Goal: Contribute content: Contribute content

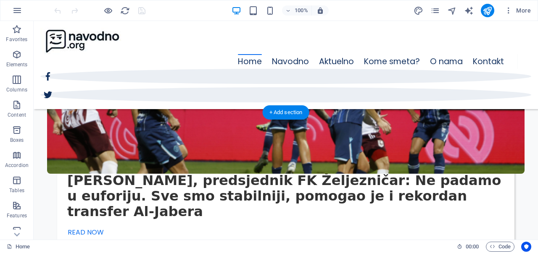
scroll to position [1789, 0]
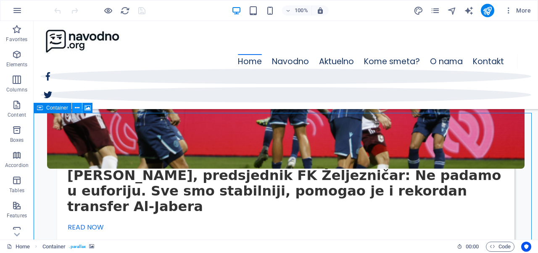
click at [78, 109] on icon at bounding box center [77, 108] width 5 height 9
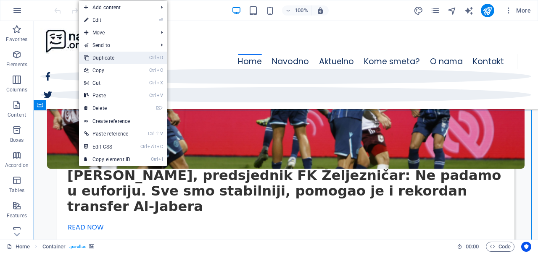
click at [126, 54] on link "Ctrl D Duplicate" at bounding box center [107, 58] width 56 height 13
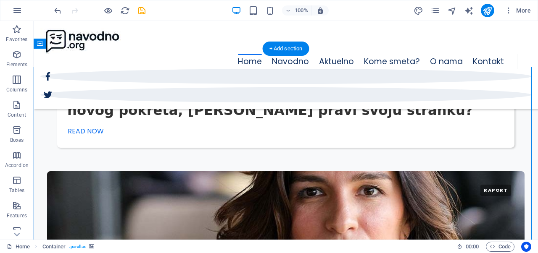
scroll to position [2166, 0]
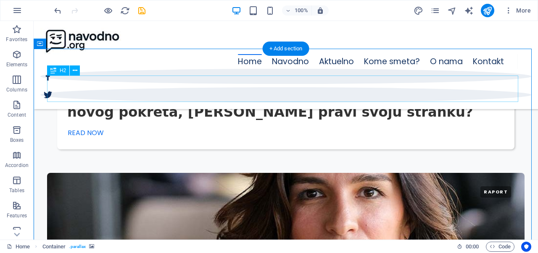
drag, startPoint x: 54, startPoint y: 65, endPoint x: 87, endPoint y: 86, distance: 39.6
click at [87, 86] on div "Drag here to replace the existing content. Press “Ctrl” if you want to create a…" at bounding box center [286, 130] width 504 height 219
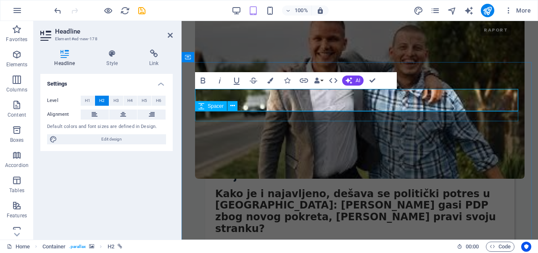
scroll to position [0, 1]
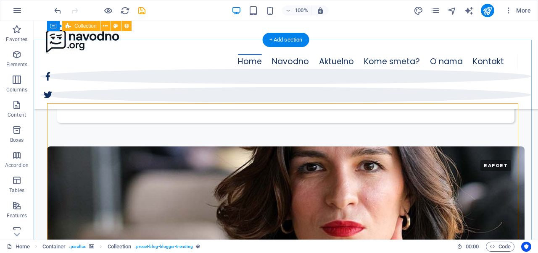
scroll to position [2191, 0]
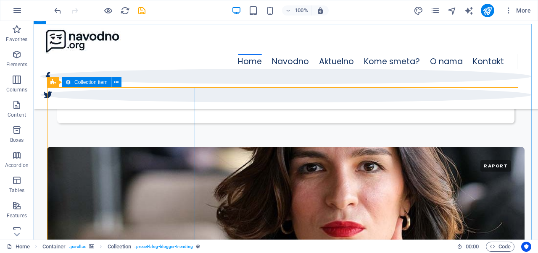
click at [68, 84] on icon at bounding box center [68, 82] width 6 height 10
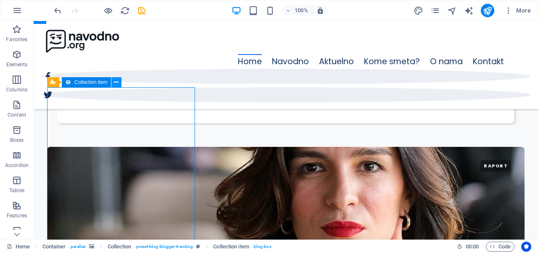
click at [114, 84] on icon at bounding box center [116, 82] width 5 height 9
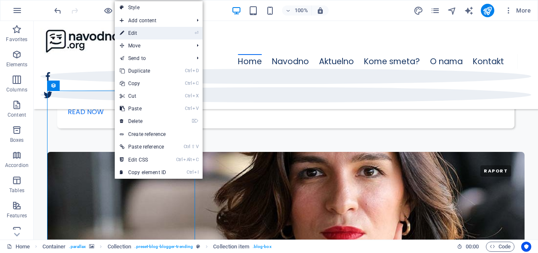
click at [160, 38] on link "⏎ Edit" at bounding box center [143, 33] width 56 height 13
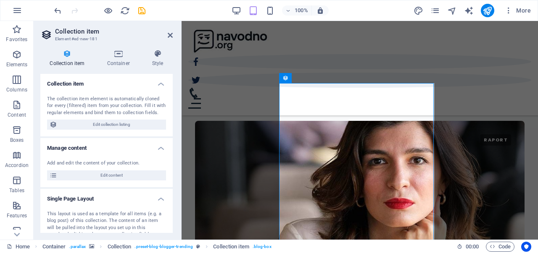
scroll to position [2145, 0]
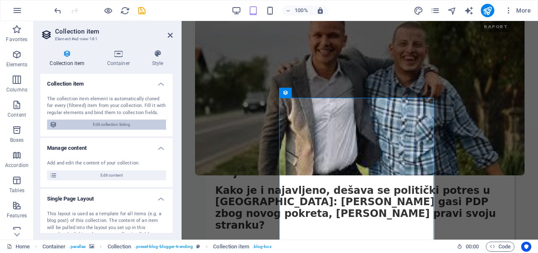
click at [124, 126] on span "Edit collection listing" at bounding box center [112, 125] width 104 height 10
select select "columns.publishing_date_DESC"
select select "columns.category"
select select "columns.status"
select select "columns.publishing_date"
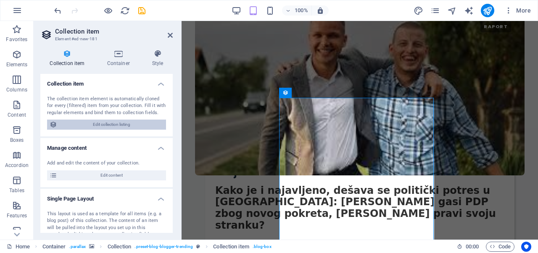
select select "past"
select select "columns.category"
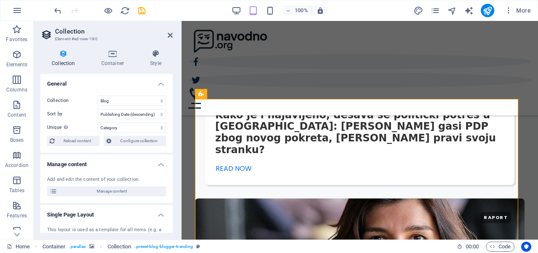
scroll to position [2140, 0]
click at [167, 40] on header "Collection Element #ed-new-180" at bounding box center [106, 32] width 132 height 22
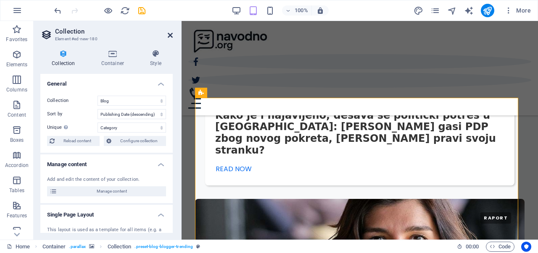
click at [169, 34] on icon at bounding box center [170, 35] width 5 height 7
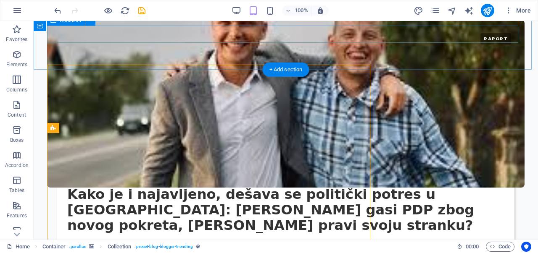
scroll to position [2163, 0]
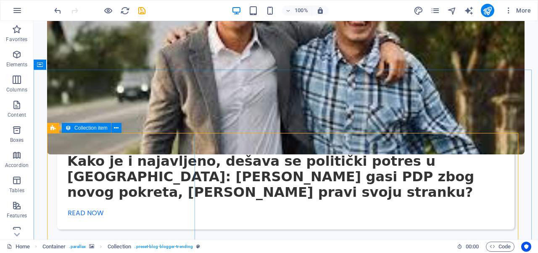
click at [73, 131] on div "Collection item" at bounding box center [86, 128] width 49 height 10
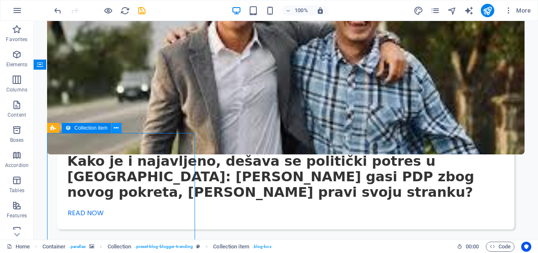
click at [117, 131] on icon at bounding box center [116, 128] width 5 height 9
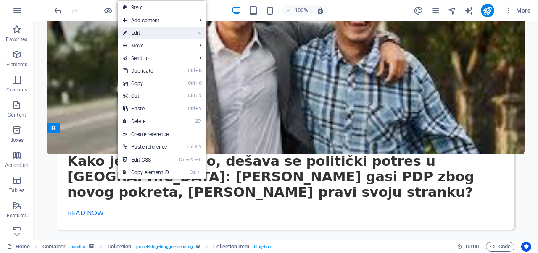
click at [139, 31] on link "⏎ Edit" at bounding box center [146, 33] width 56 height 13
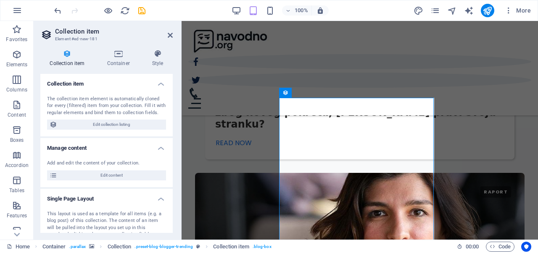
scroll to position [2145, 0]
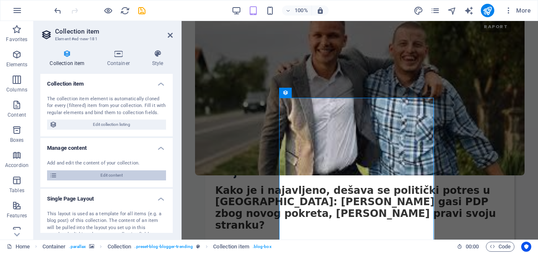
click at [121, 173] on span "Edit content" at bounding box center [112, 175] width 104 height 10
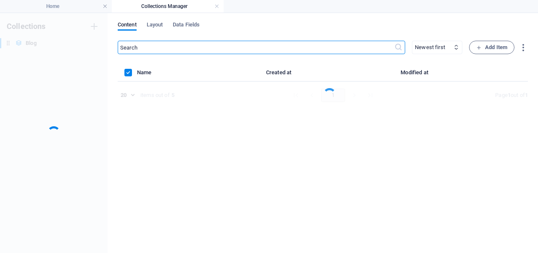
scroll to position [0, 0]
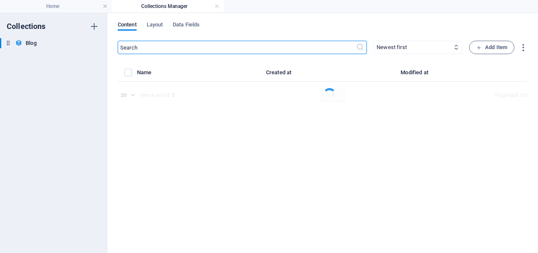
select select "Navodno"
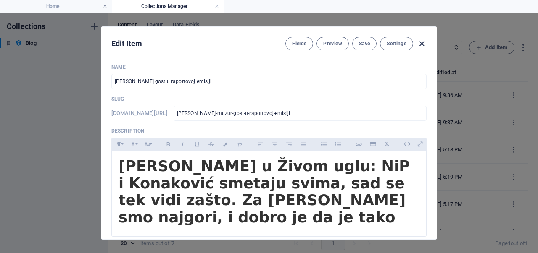
click at [423, 44] on icon "button" at bounding box center [422, 44] width 10 height 10
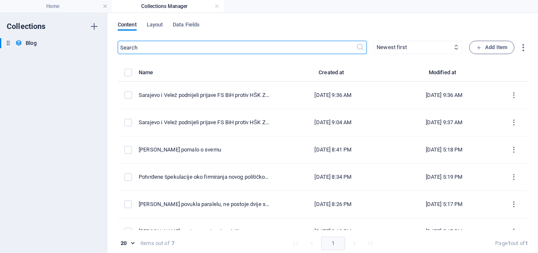
type input "[DATE]"
checkbox input "false"
type input "[PERSON_NAME]-muzur-gost-u-raportovoj-emisiji"
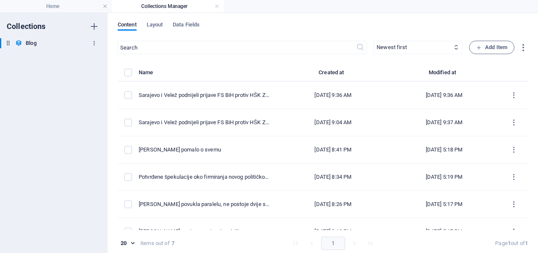
click at [94, 45] on icon "button" at bounding box center [94, 43] width 6 height 6
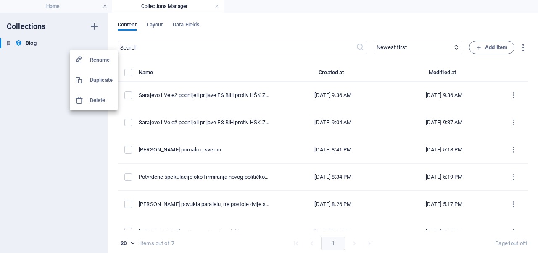
click at [105, 82] on h6 "Duplicate" at bounding box center [101, 80] width 23 height 10
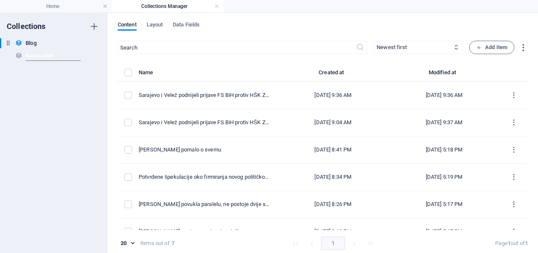
type input "Kome smeta"
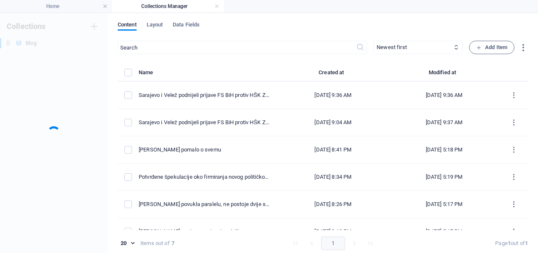
click at [78, 80] on div "Collections Blog Blog" at bounding box center [54, 133] width 108 height 240
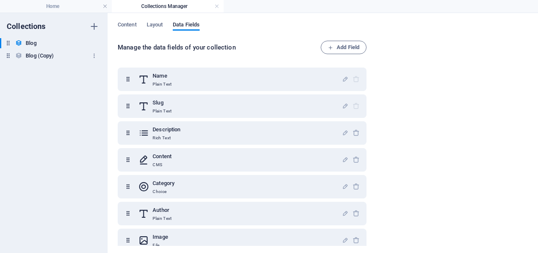
click at [34, 55] on h6 "Blog (Copy)" at bounding box center [40, 56] width 28 height 10
click at [93, 58] on icon "button" at bounding box center [94, 56] width 6 height 6
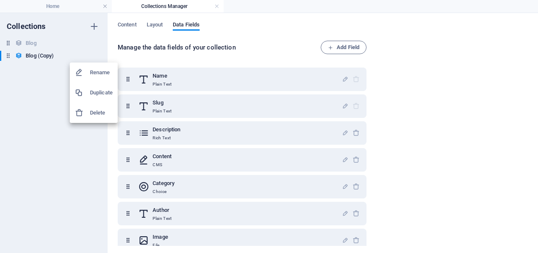
click at [92, 71] on h6 "Rename" at bounding box center [101, 73] width 23 height 10
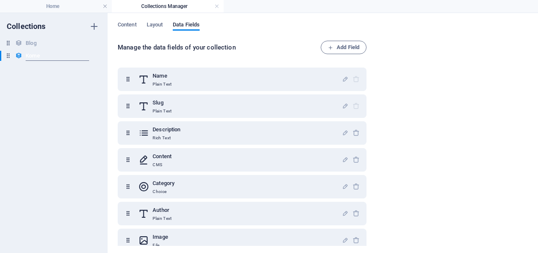
paste input
type input "Kome smeta"
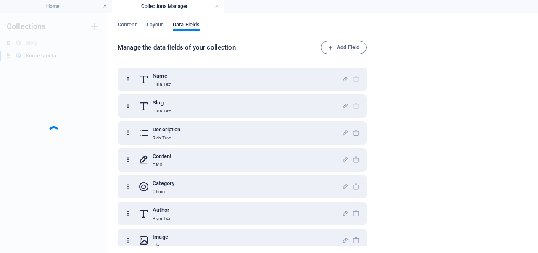
click at [92, 71] on div "Collections Blog Blog Kome smeta Kome smeta" at bounding box center [54, 133] width 108 height 240
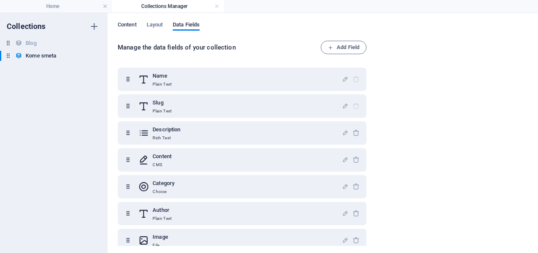
click at [125, 23] on span "Content" at bounding box center [127, 26] width 19 height 12
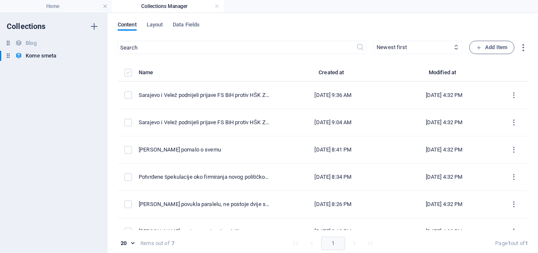
click at [126, 70] on label "items list" at bounding box center [128, 73] width 8 height 8
click at [0, 0] on input "items list" at bounding box center [0, 0] width 0 height 0
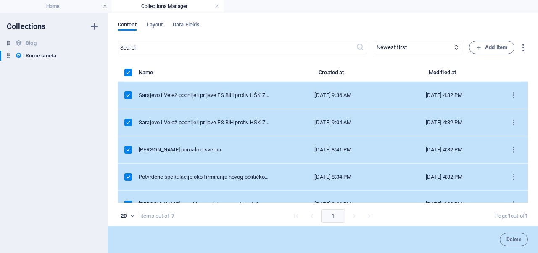
click at [128, 96] on label "items list" at bounding box center [128, 96] width 8 height 8
click at [0, 0] on input "items list" at bounding box center [0, 0] width 0 height 0
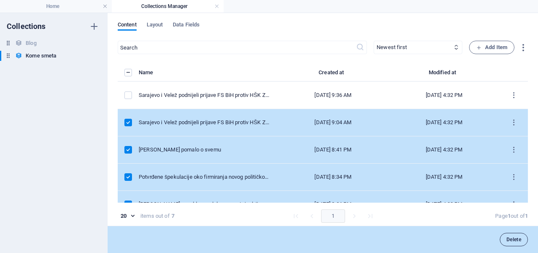
drag, startPoint x: 516, startPoint y: 249, endPoint x: 506, endPoint y: 240, distance: 13.1
click at [506, 240] on div "Delete" at bounding box center [323, 239] width 430 height 27
click at [506, 240] on span "Delete" at bounding box center [513, 239] width 15 height 5
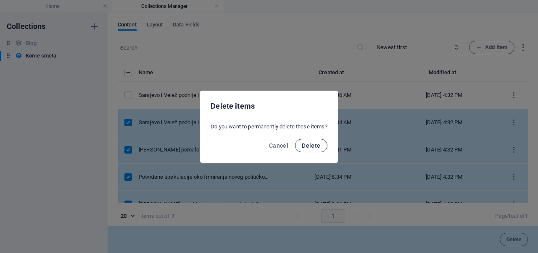
click at [317, 150] on button "Delete" at bounding box center [311, 145] width 32 height 13
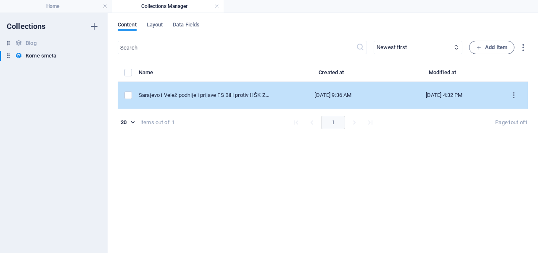
click at [233, 88] on td "Sarajevo i Velež podnijeli prijave FS BiH protiv HŠK Zrinjski i [PERSON_NAME]! …" at bounding box center [208, 95] width 139 height 27
select select "Sport"
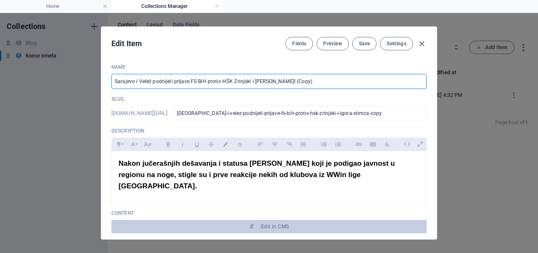
click at [228, 87] on input "Sarajevo i Velež podnijeli prijave FS BiH protiv HŠK Zrinjski i [PERSON_NAME]! …" at bounding box center [268, 81] width 315 height 15
type input "te"
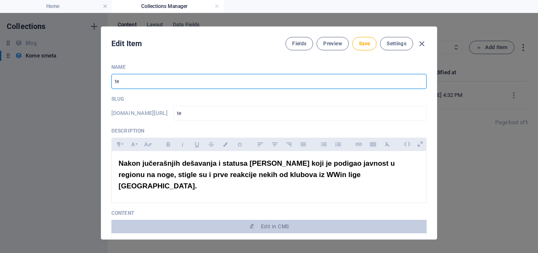
type input "tes"
type input "test"
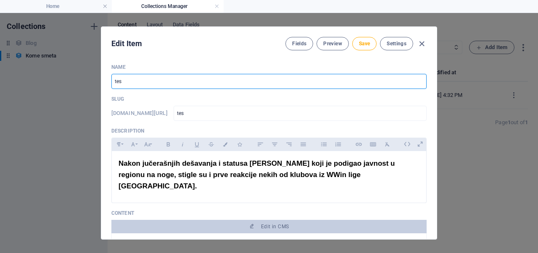
type input "test"
paste input "text"
type input "test z"
type input "test-z"
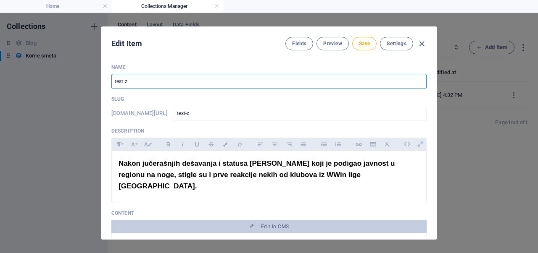
type input "test za"
type input "test-za"
paste input "text"
type input "test za k"
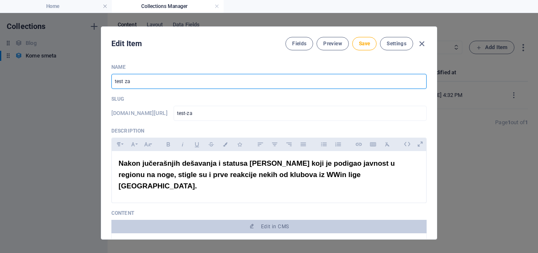
type input "test-za-k"
type input "test za ko"
type input "test-za-ko"
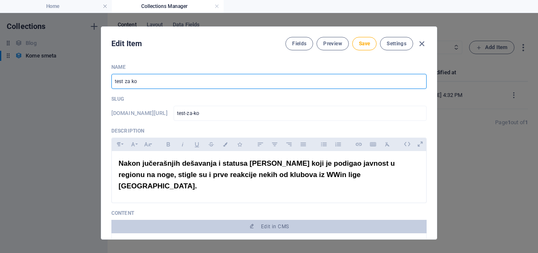
type input "test za kom"
type input "test-za-kom"
type input "test za kome"
type input "test-za-kome"
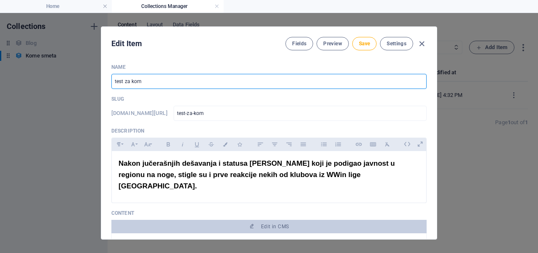
type input "test-za-kome"
paste input "text"
type input "test za kome s"
type input "test-za-kome-s"
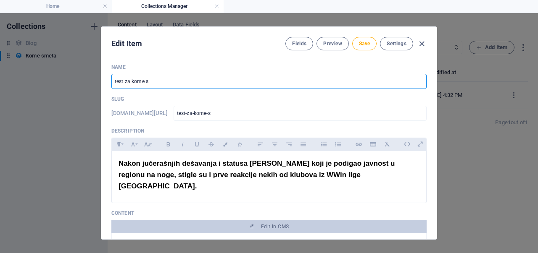
type input "test za kome sm"
type input "test-za-kome-sm"
type input "test za kome sme"
type input "test-za-kome-sme"
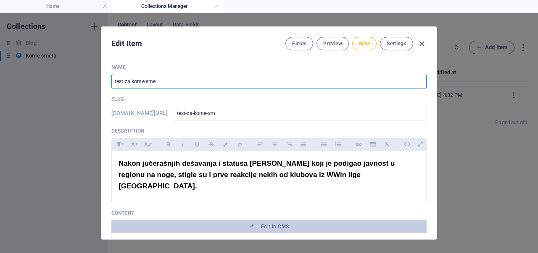
type input "test-za-kome-sme"
type input "test za kome smet"
type input "test-za-kome-smet"
type input "test za kome smeta"
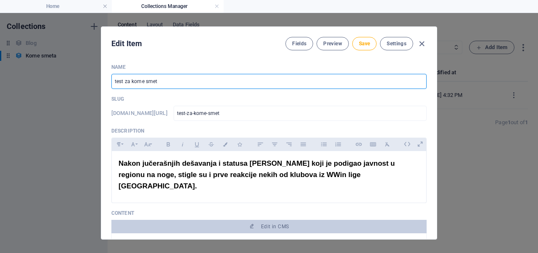
type input "test-za-kome-smeta"
type input "test za kome smeta"
click at [270, 158] on p "Nakon jučerašnjih dešavanja i statusa [PERSON_NAME] koji je podigao javnost u r…" at bounding box center [268, 175] width 301 height 34
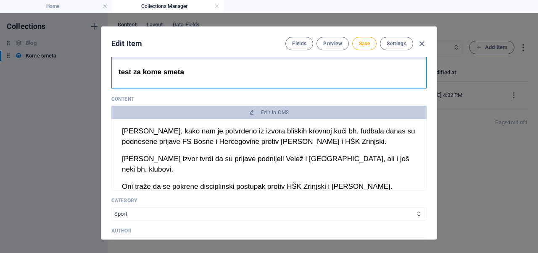
scroll to position [93, 0]
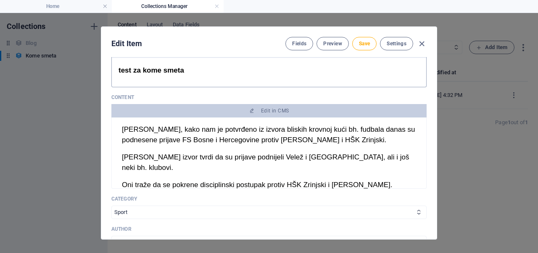
click at [270, 157] on p "[PERSON_NAME] izvor tvrdi da su prijave podnijeli Velež i [GEOGRAPHIC_DATA], al…" at bounding box center [268, 162] width 301 height 21
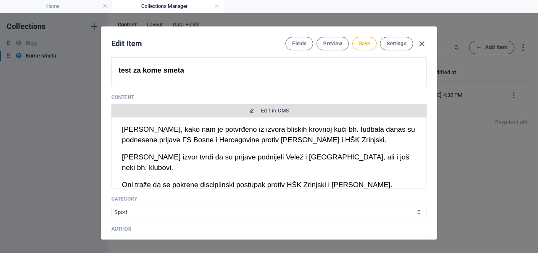
click at [254, 112] on span "Edit in CMS" at bounding box center [269, 111] width 308 height 7
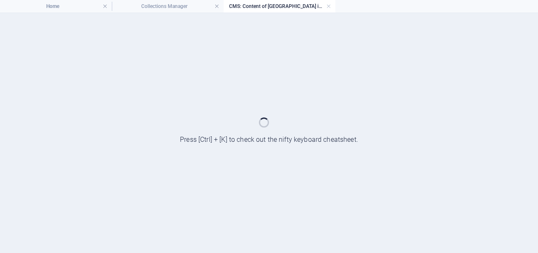
scroll to position [0, 0]
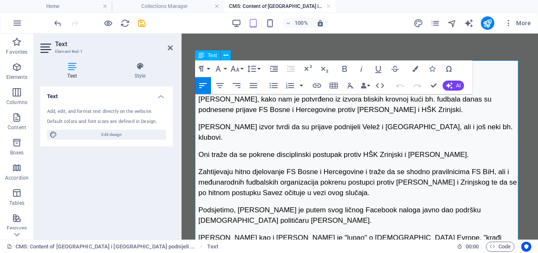
click at [218, 114] on p "[PERSON_NAME], kako nam je potvrđeno iz izvora bliskih krovnoj kući bh. fudbala…" at bounding box center [359, 104] width 329 height 21
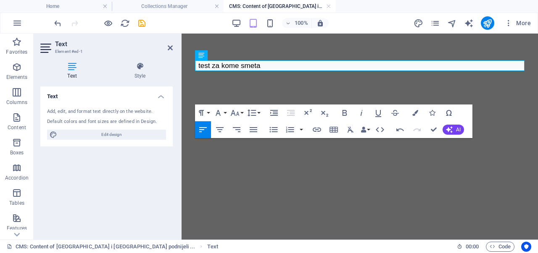
scroll to position [0, 4]
click at [146, 23] on icon "save" at bounding box center [142, 23] width 10 height 10
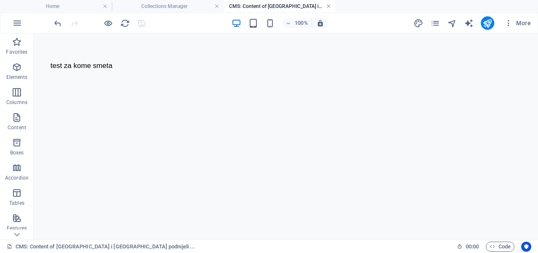
click at [328, 5] on link at bounding box center [328, 7] width 5 height 8
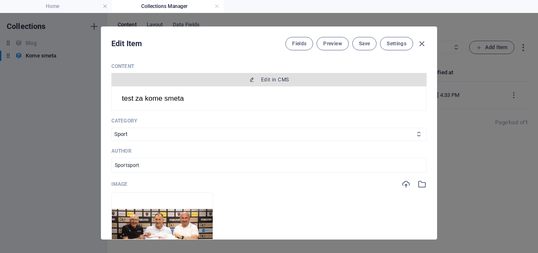
scroll to position [126, 0]
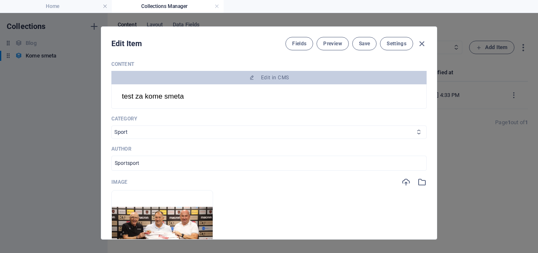
click at [288, 130] on select "Navodno Aktuelno Tech Sport" at bounding box center [268, 132] width 315 height 13
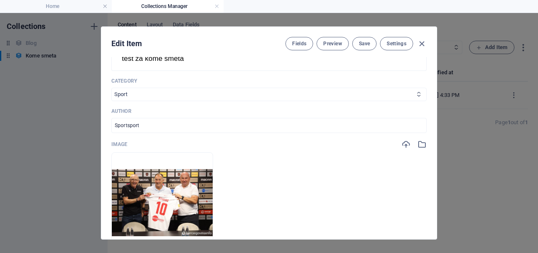
scroll to position [168, 0]
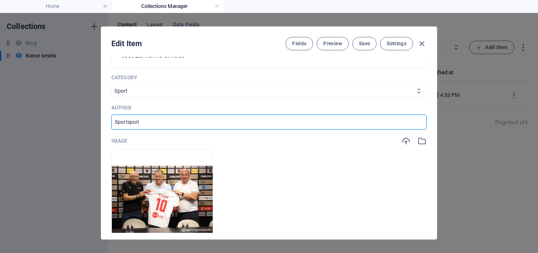
click at [359, 127] on input "Sportsport" at bounding box center [268, 122] width 315 height 15
paste input "test za kome smeta"
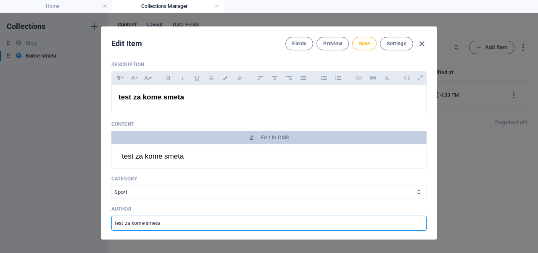
scroll to position [45, 0]
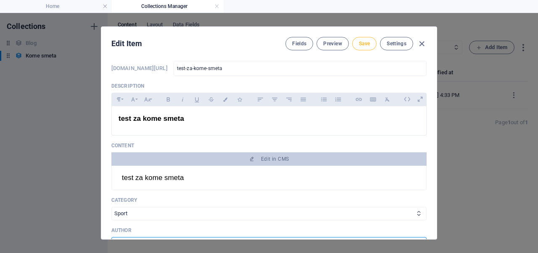
type input "test za kome smeta"
click at [360, 49] on button "Save" at bounding box center [364, 43] width 24 height 13
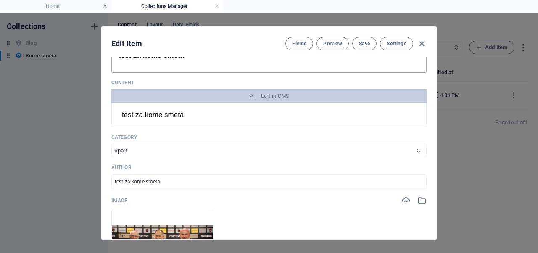
scroll to position [108, 0]
click at [420, 45] on icon "button" at bounding box center [422, 44] width 10 height 10
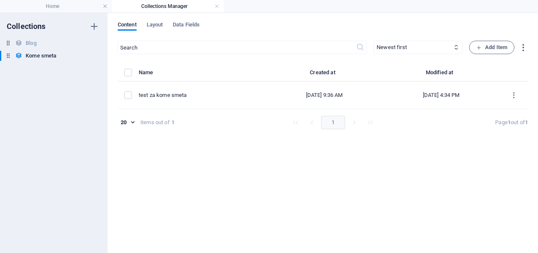
type input "[DATE]"
checkbox input "false"
type input "test-za-kome-smeta"
click at [176, 26] on span "Data Fields" at bounding box center [186, 26] width 27 height 12
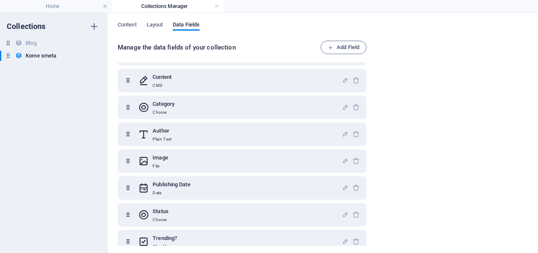
scroll to position [90, 0]
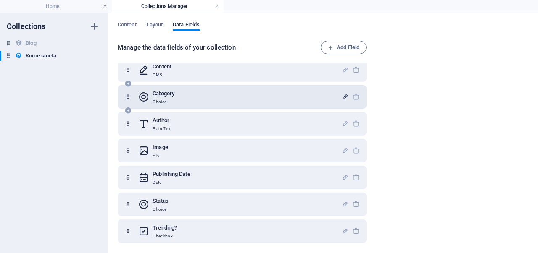
click at [344, 98] on icon "button" at bounding box center [344, 96] width 7 height 7
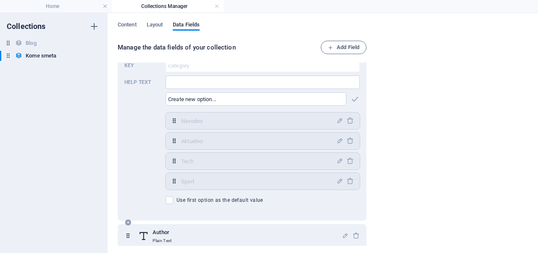
scroll to position [167, 0]
click at [349, 122] on icon "button" at bounding box center [349, 120] width 7 height 7
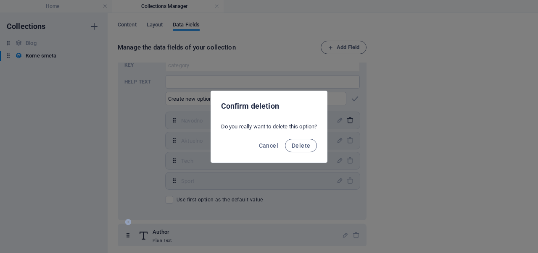
click at [349, 122] on div "Confirm deletion Do you really want to delete this option? Cancel Delete" at bounding box center [269, 126] width 538 height 253
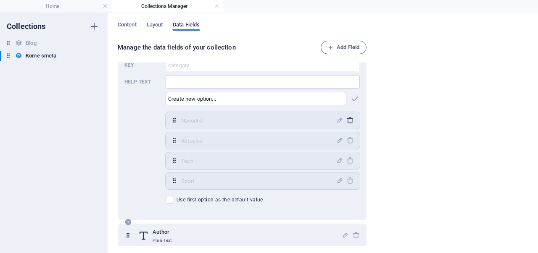
click at [349, 122] on icon "button" at bounding box center [349, 120] width 7 height 7
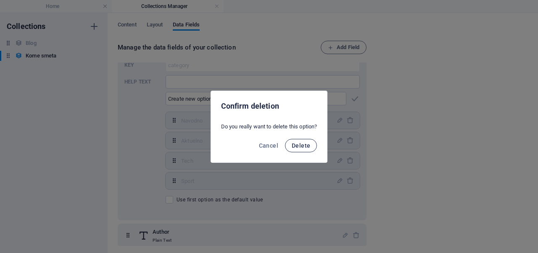
click at [301, 146] on span "Delete" at bounding box center [300, 145] width 18 height 7
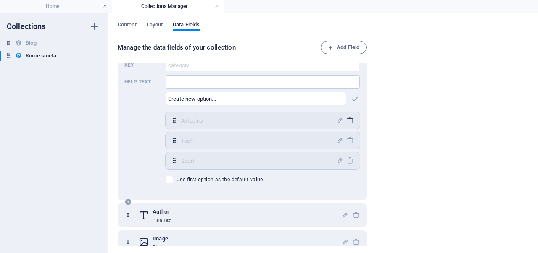
click at [347, 122] on icon "button" at bounding box center [349, 120] width 7 height 7
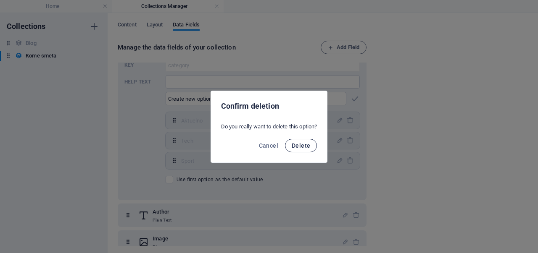
click at [310, 145] on span "Delete" at bounding box center [300, 145] width 18 height 7
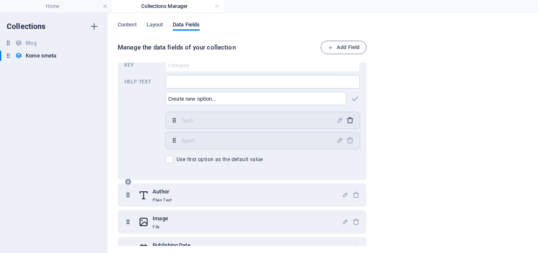
click at [346, 121] on icon "button" at bounding box center [349, 120] width 7 height 7
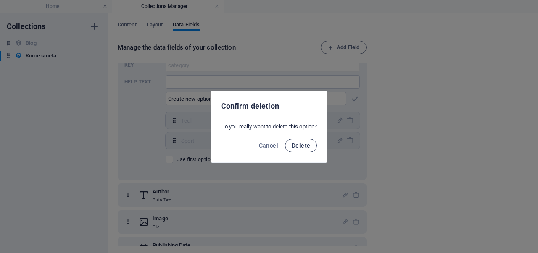
click at [315, 142] on button "Delete" at bounding box center [301, 145] width 32 height 13
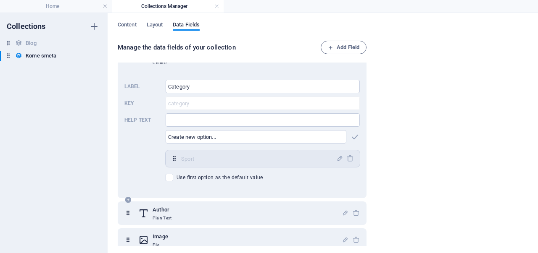
scroll to position [129, 0]
click at [336, 158] on icon "button" at bounding box center [339, 158] width 7 height 7
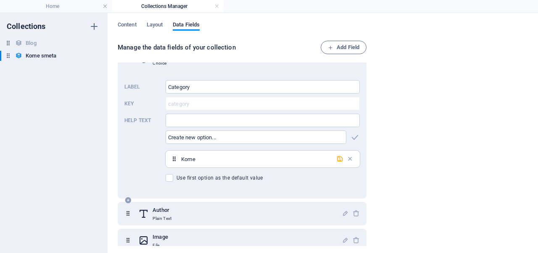
paste input "test za kome smeta"
type input "Kome smeta?"
click at [336, 160] on icon "button" at bounding box center [339, 158] width 7 height 7
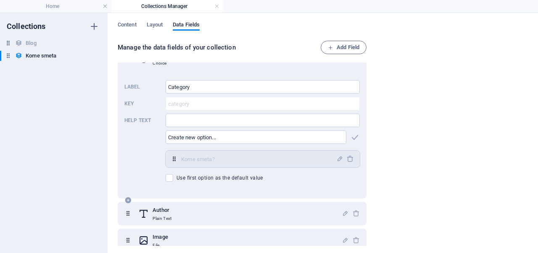
click at [418, 132] on div "Manage the data fields of your collection Add Field Name Plain Text Slug Plain …" at bounding box center [323, 144] width 410 height 207
click at [216, 10] on link at bounding box center [216, 7] width 5 height 8
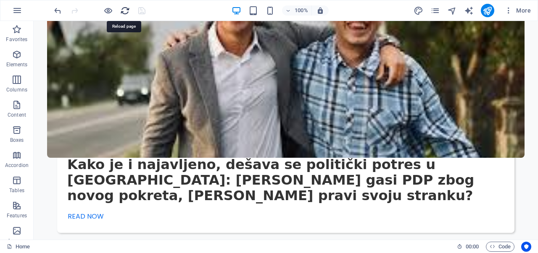
click at [124, 14] on icon "reload" at bounding box center [125, 11] width 10 height 10
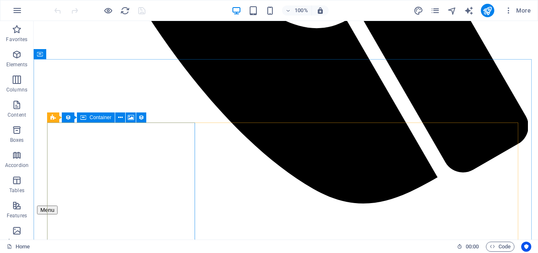
scroll to position [2148, 0]
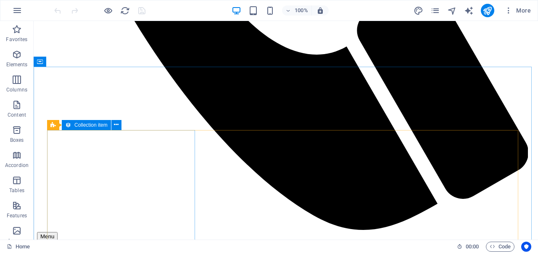
click at [70, 126] on icon at bounding box center [68, 125] width 6 height 10
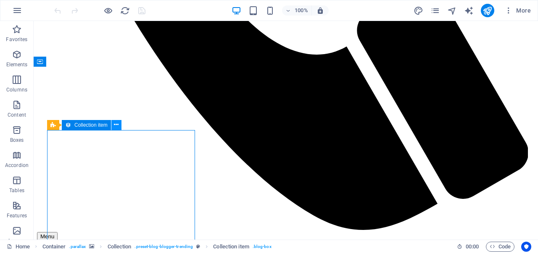
click at [113, 128] on button at bounding box center [116, 125] width 10 height 10
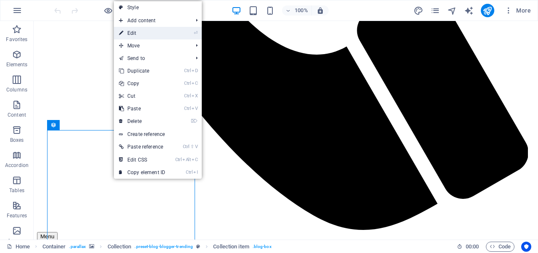
click at [140, 30] on link "⏎ Edit" at bounding box center [142, 33] width 56 height 13
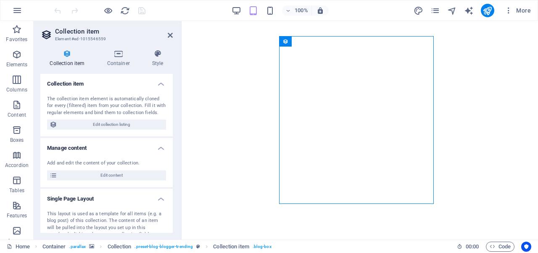
scroll to position [2192, 0]
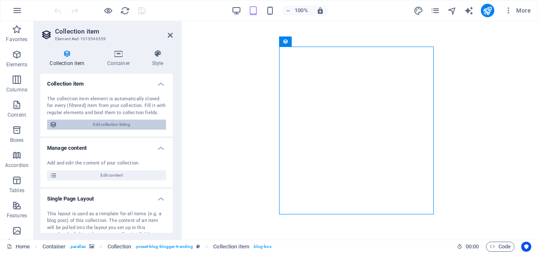
click at [106, 123] on span "Edit collection listing" at bounding box center [112, 125] width 104 height 10
select select "columns.publishing_date_DESC"
select select "columns.category"
select select "columns.status"
select select "columns.publishing_date"
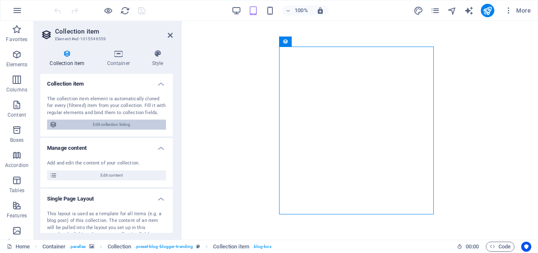
select select "past"
select select "columns.category"
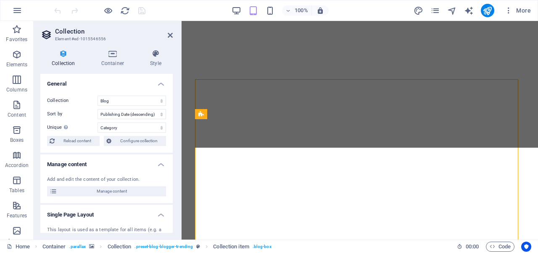
scroll to position [2159, 0]
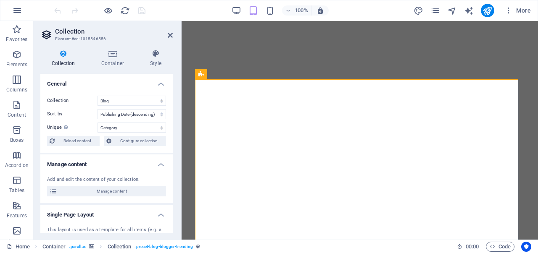
click at [115, 106] on div "Collection Blog Kome smeta Sort by Created at (ascending) Created at (descendin…" at bounding box center [106, 121] width 132 height 64
click at [125, 102] on select "Blog Kome smeta" at bounding box center [131, 101] width 68 height 10
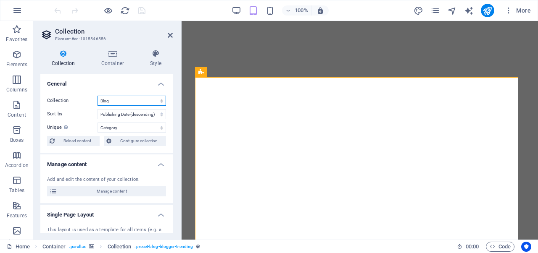
scroll to position [2163, 0]
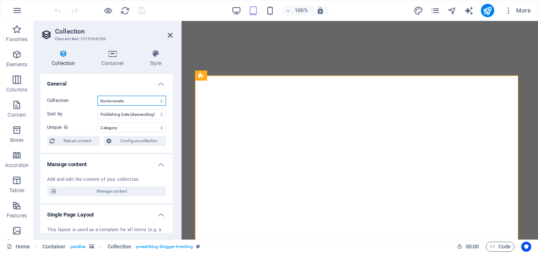
click at [97, 96] on select "Blog Kome smeta" at bounding box center [131, 101] width 68 height 10
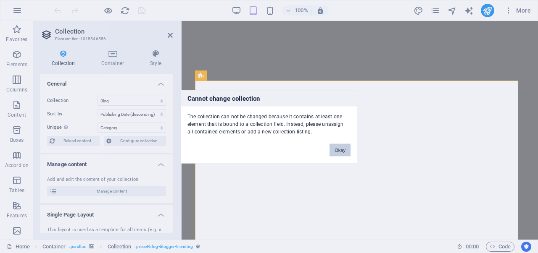
click at [343, 151] on button "Okay" at bounding box center [339, 150] width 21 height 13
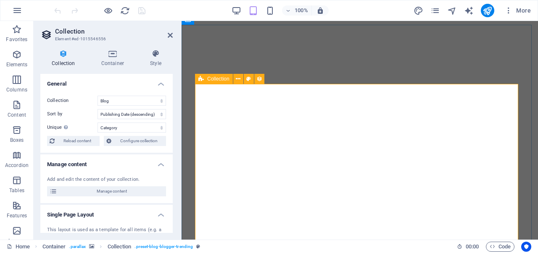
scroll to position [2160, 0]
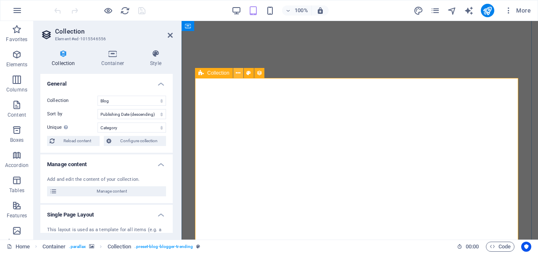
click at [236, 73] on icon at bounding box center [238, 73] width 5 height 9
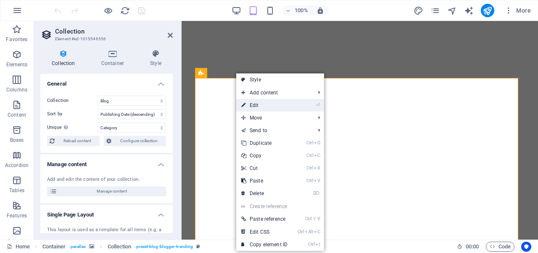
click at [263, 106] on link "⏎ Edit" at bounding box center [264, 105] width 56 height 13
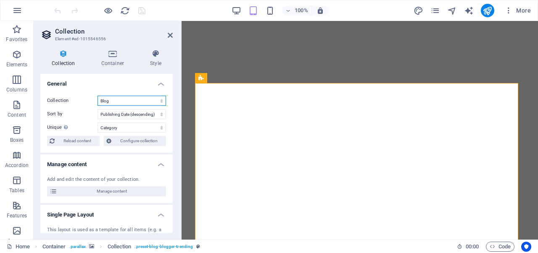
click at [108, 100] on select "Blog Kome smeta" at bounding box center [131, 101] width 68 height 10
click at [97, 96] on select "Blog Kome smeta" at bounding box center [131, 101] width 68 height 10
select select "68dc02e0718bdd778109ed72"
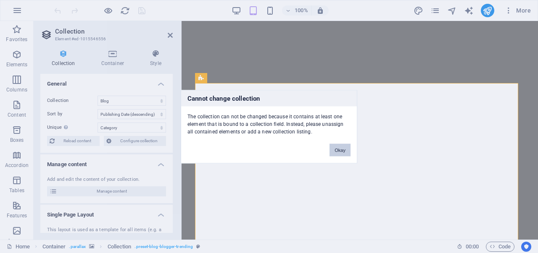
click at [340, 150] on button "Okay" at bounding box center [339, 150] width 21 height 13
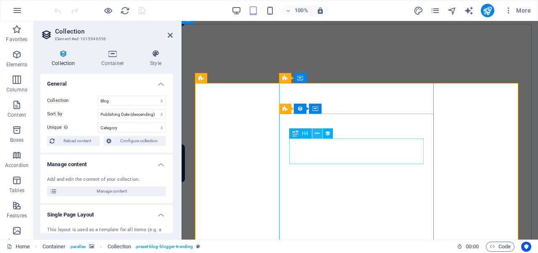
click at [317, 133] on icon at bounding box center [317, 133] width 5 height 9
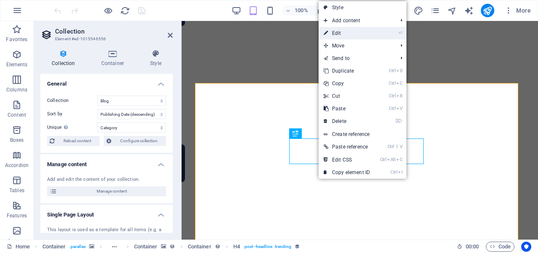
click at [344, 34] on link "⏎ Edit" at bounding box center [346, 33] width 56 height 13
select select "name"
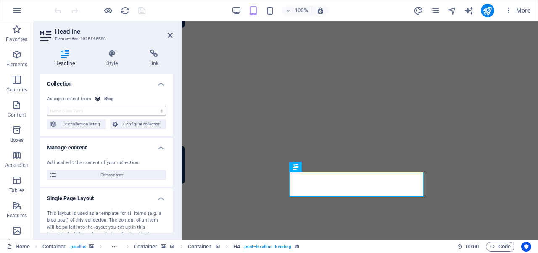
scroll to position [2127, 0]
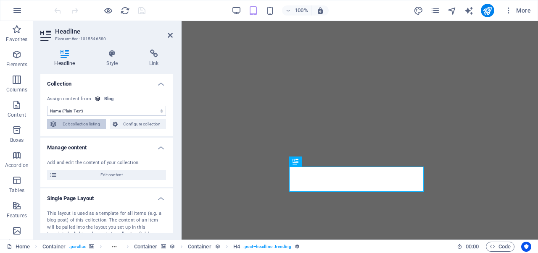
click at [87, 126] on span "Edit collection listing" at bounding box center [82, 124] width 44 height 10
select select "columns.publishing_date_DESC"
select select "columns.category"
select select "columns.status"
select select "columns.publishing_date"
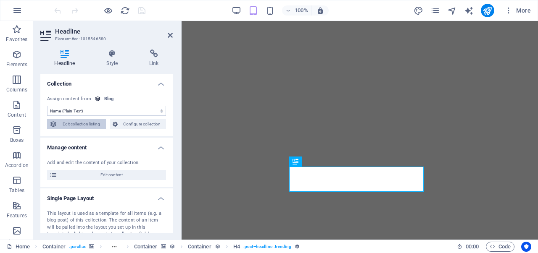
select select "past"
select select "columns.category"
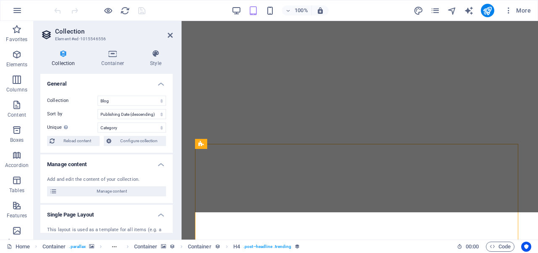
scroll to position [2094, 0]
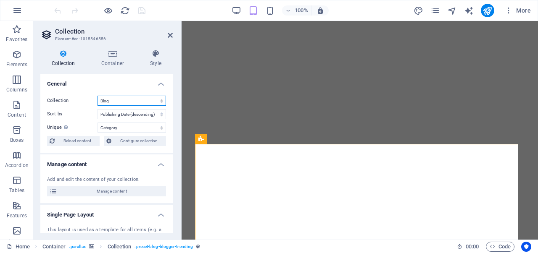
click at [118, 97] on select "Blog Kome smeta" at bounding box center [131, 101] width 68 height 10
click at [97, 96] on select "Blog Kome smeta" at bounding box center [131, 101] width 68 height 10
select select "68dc02e0718bdd778109ed72"
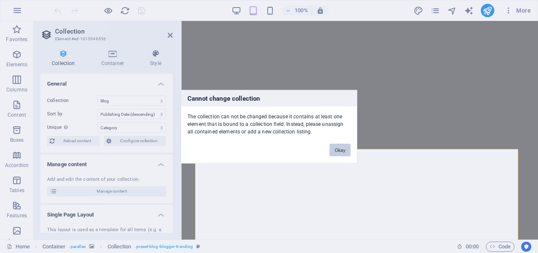
click at [338, 150] on button "Okay" at bounding box center [339, 150] width 21 height 13
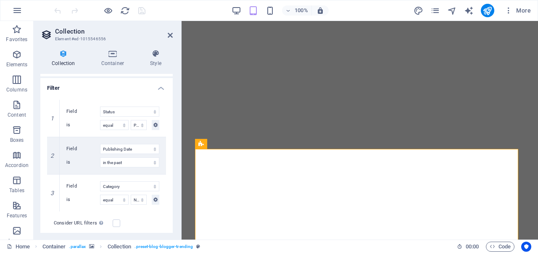
scroll to position [199, 0]
click at [51, 191] on icon at bounding box center [53, 192] width 5 height 6
select select "past"
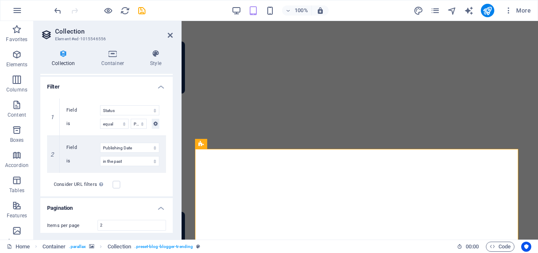
select select "columns.publishing_date_DESC"
select select "columns.category"
select select "columns.status"
select select "columns.publishing_date"
select select "past"
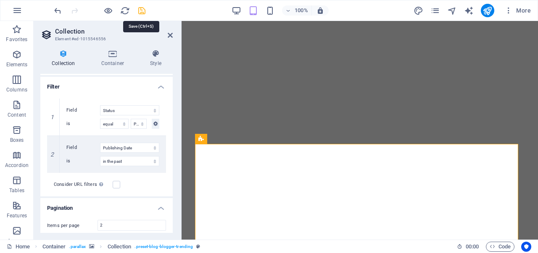
click at [145, 11] on icon "save" at bounding box center [142, 11] width 10 height 10
checkbox input "false"
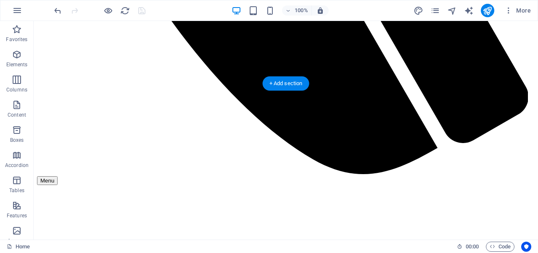
scroll to position [2187, 0]
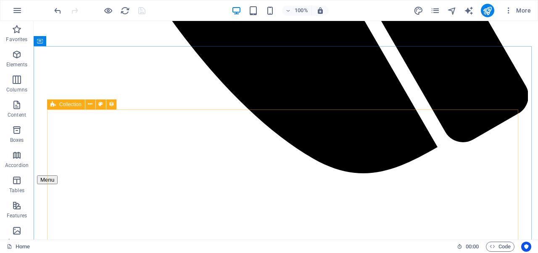
click at [50, 106] on icon at bounding box center [52, 105] width 5 height 10
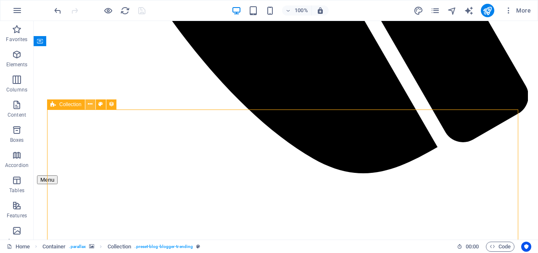
click at [88, 108] on icon at bounding box center [90, 104] width 5 height 9
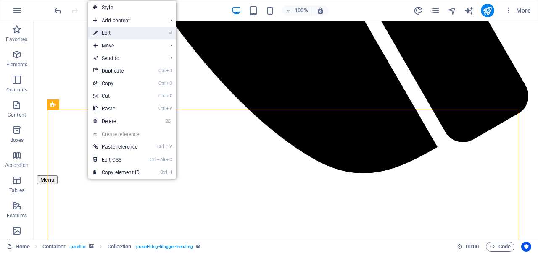
click at [112, 30] on link "⏎ Edit" at bounding box center [116, 33] width 56 height 13
select select "columns.publishing_date_DESC"
select select "columns.category"
select select "columns.status"
select select "columns.publishing_date"
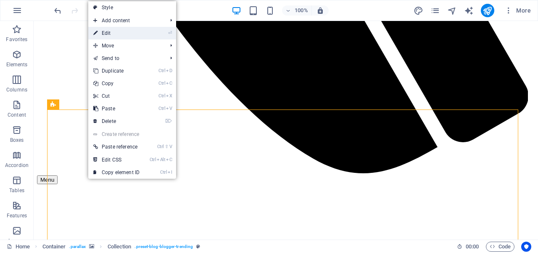
select select "past"
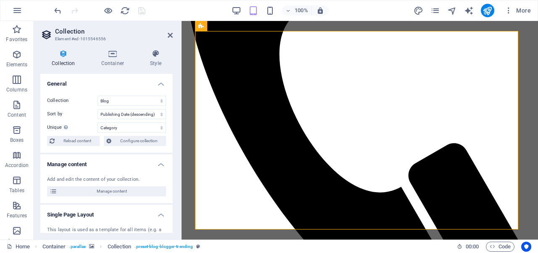
scroll to position [2212, 0]
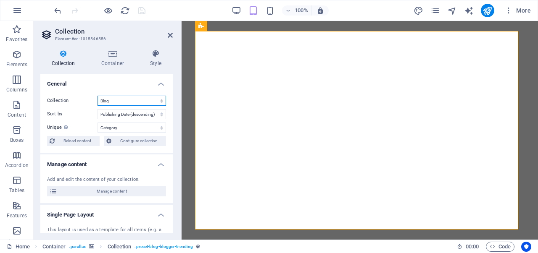
click at [117, 97] on select "Blog Kome smeta" at bounding box center [131, 101] width 68 height 10
click at [97, 96] on select "Blog Kome smeta" at bounding box center [131, 101] width 68 height 10
select select "68dc02e0718bdd778109ed72"
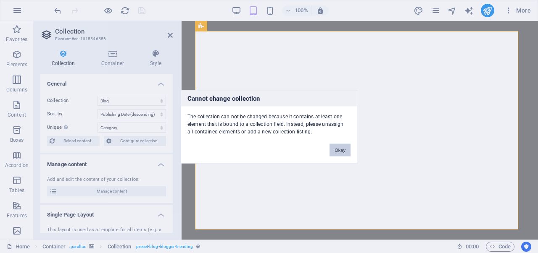
click at [331, 146] on button "Okay" at bounding box center [339, 150] width 21 height 13
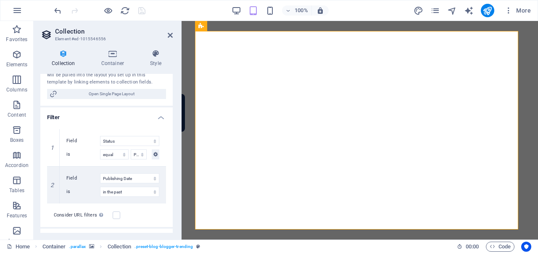
scroll to position [170, 0]
click at [138, 156] on select "Published Draft" at bounding box center [139, 154] width 16 height 10
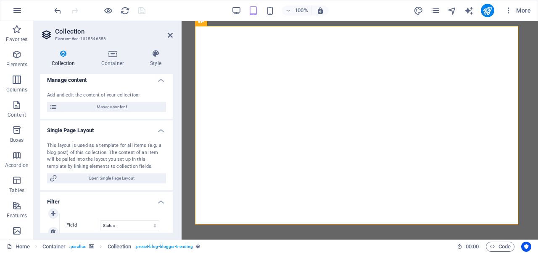
scroll to position [121, 0]
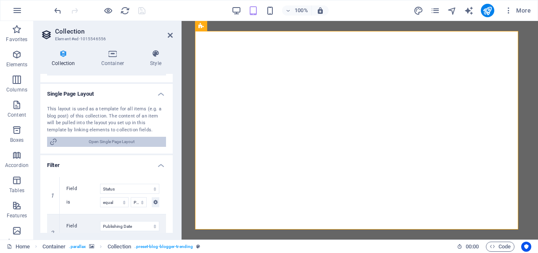
click at [124, 144] on span "Open Single Page Layout" at bounding box center [112, 142] width 104 height 10
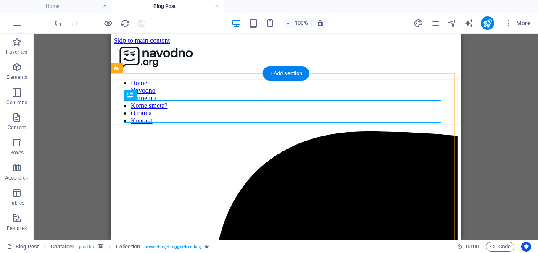
scroll to position [0, 0]
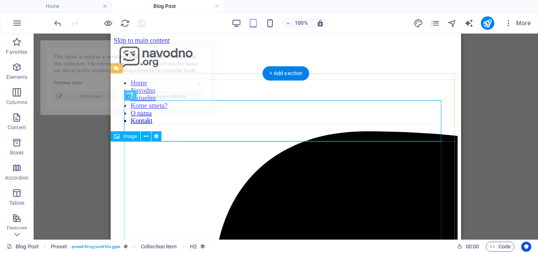
select select "68e0ce7ed1d6a6610a01efd6"
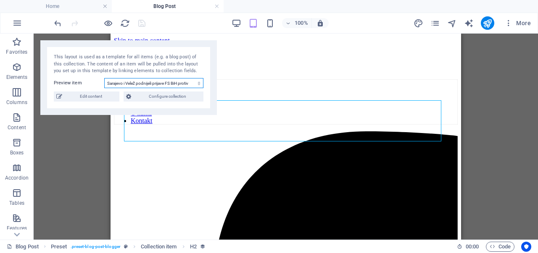
click at [122, 85] on select "Sarajevo i Velež podnijeli prijave FS BiH protiv HŠK Zrinjski i [PERSON_NAME]! …" at bounding box center [153, 83] width 99 height 10
click at [215, 8] on link at bounding box center [216, 7] width 5 height 8
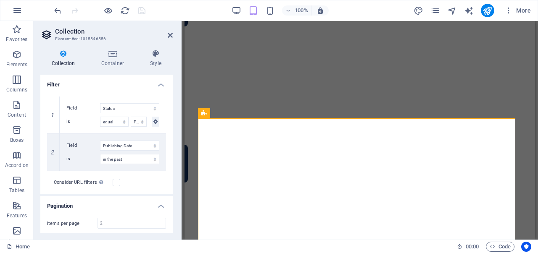
scroll to position [220, 0]
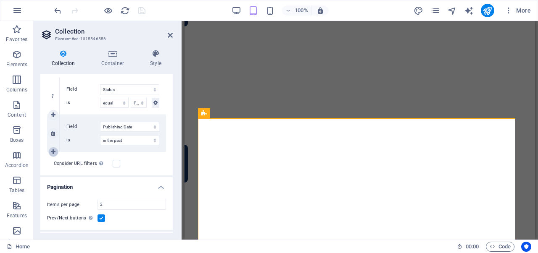
click at [53, 152] on icon at bounding box center [53, 152] width 5 height 6
select select
select select "past"
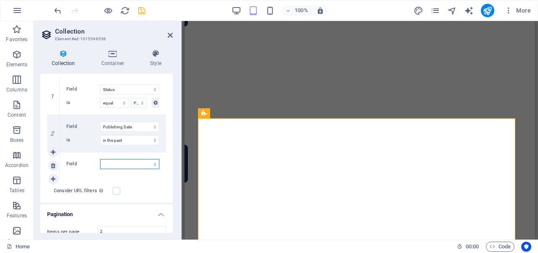
click at [108, 165] on select "Created at Updated at Name Slug Category Author Publishing Date Status Trending?" at bounding box center [129, 164] width 59 height 10
select select "columns.category"
click at [100, 159] on select "Created at Updated at Name Slug Category Author Publishing Date Status Trending?" at bounding box center [129, 164] width 59 height 10
select select "past"
select select
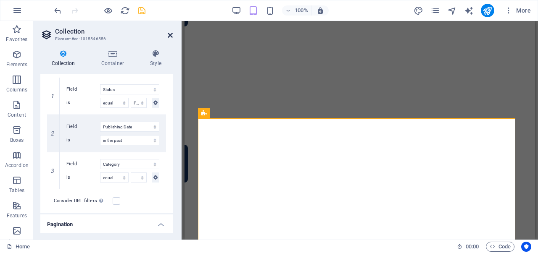
click at [168, 36] on icon at bounding box center [170, 35] width 5 height 7
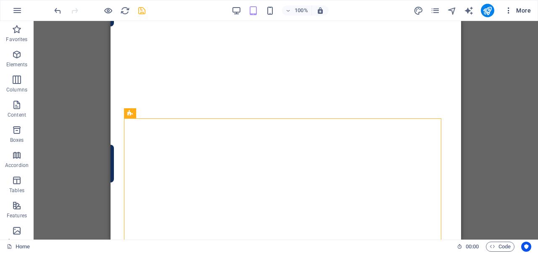
click at [513, 12] on span "More" at bounding box center [517, 10] width 26 height 8
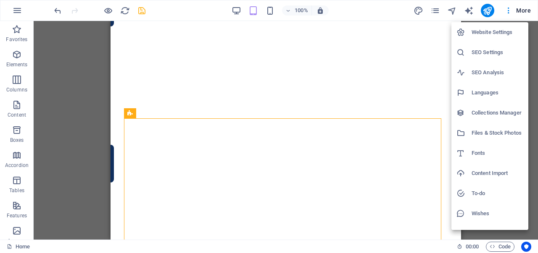
click at [92, 110] on div at bounding box center [269, 126] width 538 height 253
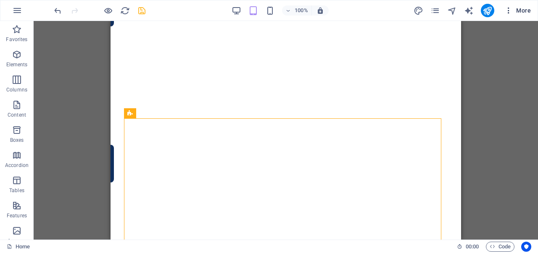
click at [524, 11] on span "More" at bounding box center [517, 10] width 26 height 8
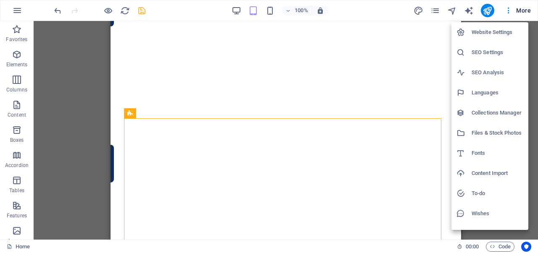
click at [473, 110] on h6 "Collections Manager" at bounding box center [497, 113] width 52 height 10
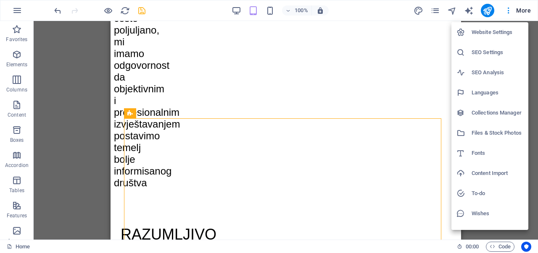
scroll to position [0, 0]
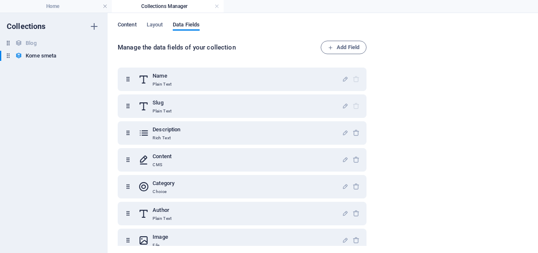
click at [125, 27] on span "Content" at bounding box center [127, 26] width 19 height 12
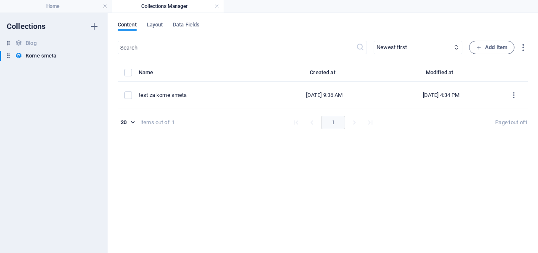
click at [131, 76] on th "items list" at bounding box center [128, 75] width 21 height 14
click at [129, 75] on label "items list" at bounding box center [128, 73] width 8 height 8
click at [0, 0] on input "items list" at bounding box center [0, 0] width 0 height 0
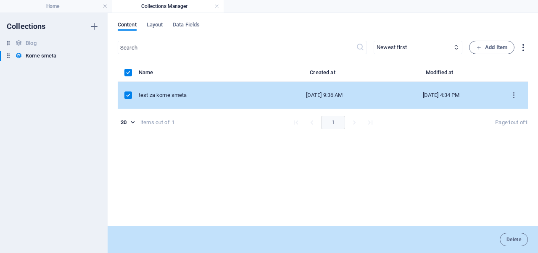
click at [519, 51] on icon "button" at bounding box center [523, 48] width 10 height 10
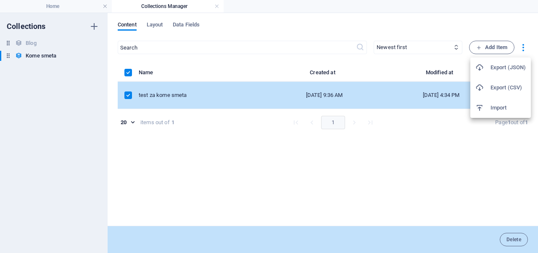
click at [160, 87] on div at bounding box center [269, 126] width 538 height 253
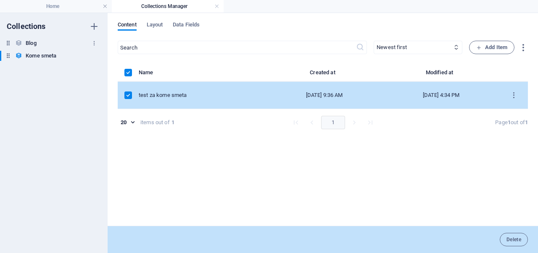
drag, startPoint x: 180, startPoint y: 97, endPoint x: 75, endPoint y: 42, distance: 118.5
click at [75, 42] on div "Collections Blog Blog Kome smeta Kome smeta Content Layout Data Fields ​ Newest…" at bounding box center [269, 133] width 538 height 240
click at [75, 42] on div "Blog Blog" at bounding box center [49, 43] width 99 height 10
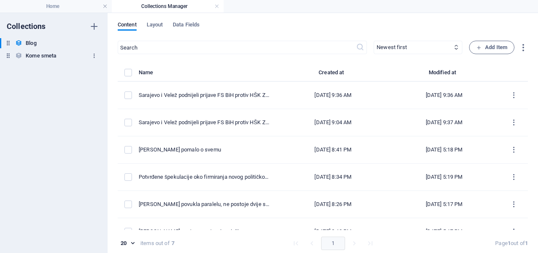
click at [95, 57] on icon "button" at bounding box center [94, 56] width 6 height 6
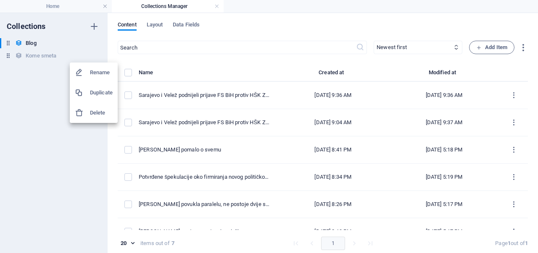
click at [101, 109] on h6 "Delete" at bounding box center [101, 113] width 23 height 10
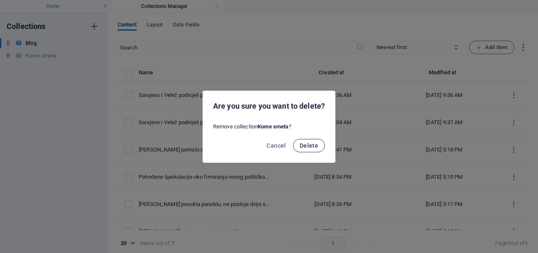
click at [311, 149] on button "Delete" at bounding box center [309, 145] width 32 height 13
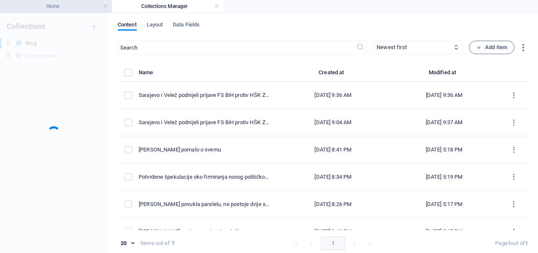
click at [70, 7] on h4 "Home" at bounding box center [56, 6] width 112 height 9
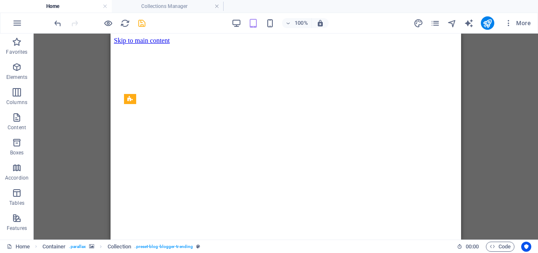
scroll to position [2164, 0]
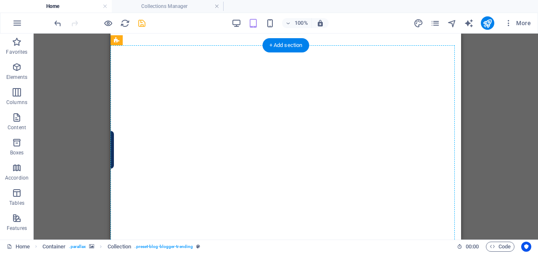
drag, startPoint x: 317, startPoint y: 134, endPoint x: 239, endPoint y: 102, distance: 84.1
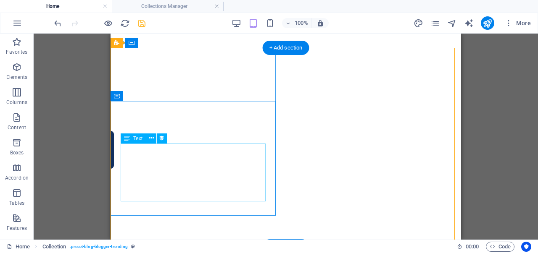
scroll to position [2161, 0]
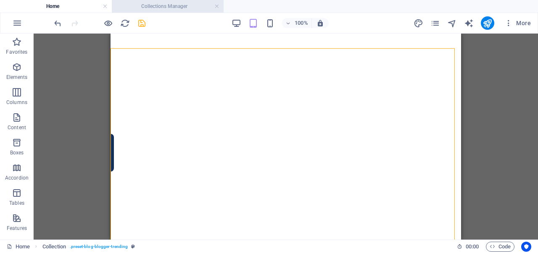
click at [173, 5] on h4 "Collections Manager" at bounding box center [168, 6] width 112 height 9
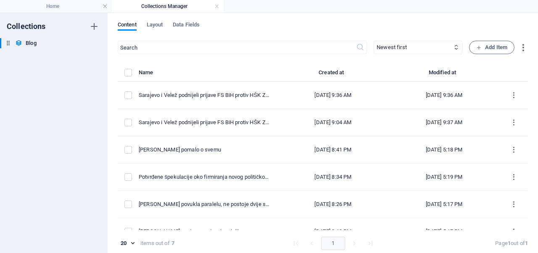
scroll to position [0, 0]
click at [478, 50] on icon "button" at bounding box center [478, 47] width 5 height 5
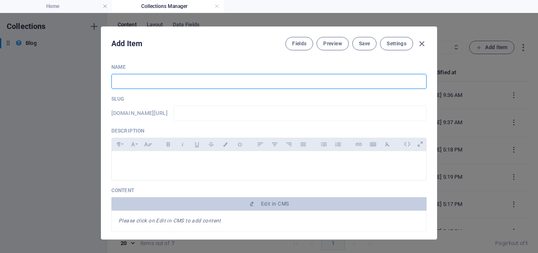
click at [288, 77] on input "text" at bounding box center [268, 81] width 315 height 15
paste input "test za kome smeta"
type input "test za kome smeta"
type input "test-za-kome-smeta"
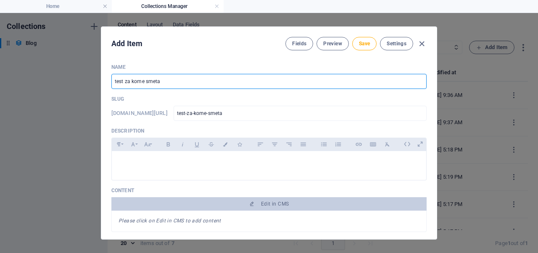
type input "test za kome smeta"
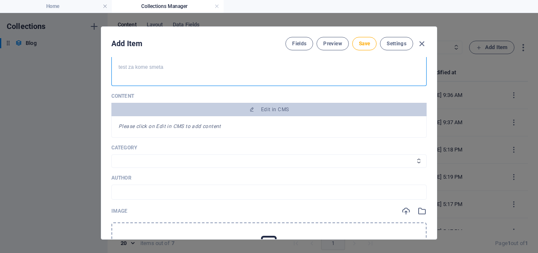
scroll to position [99, 0]
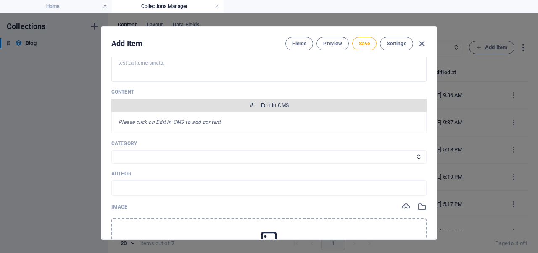
click at [291, 105] on span "Edit in CMS" at bounding box center [269, 105] width 308 height 7
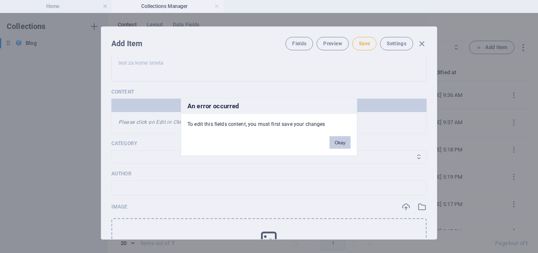
click at [333, 139] on button "Okay" at bounding box center [339, 142] width 21 height 13
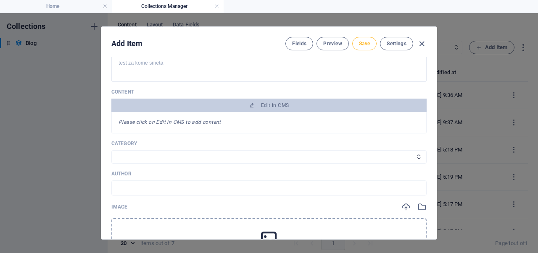
click at [355, 42] on button "Save" at bounding box center [364, 43] width 24 height 13
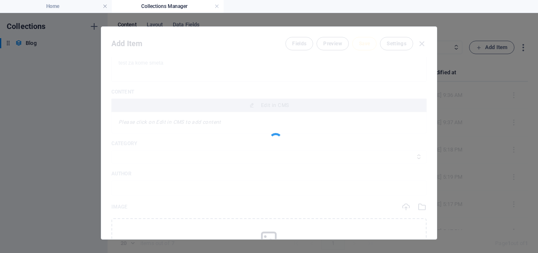
type input "test-za-kome-smeta"
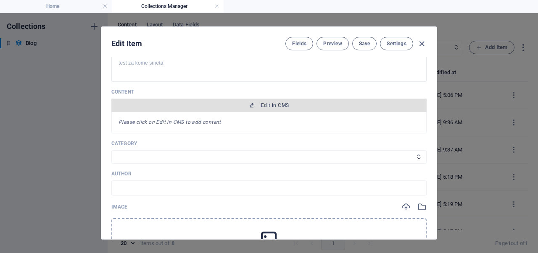
click at [262, 104] on span "Edit in CMS" at bounding box center [275, 105] width 28 height 7
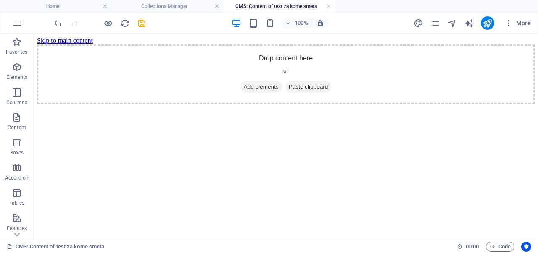
scroll to position [0, 0]
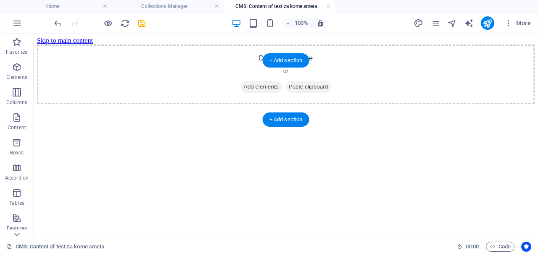
click at [253, 93] on span "Add elements" at bounding box center [261, 87] width 42 height 12
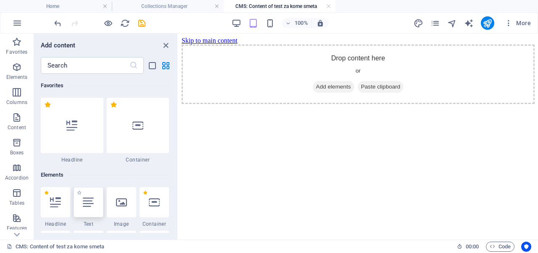
click at [92, 198] on icon at bounding box center [88, 202] width 11 height 11
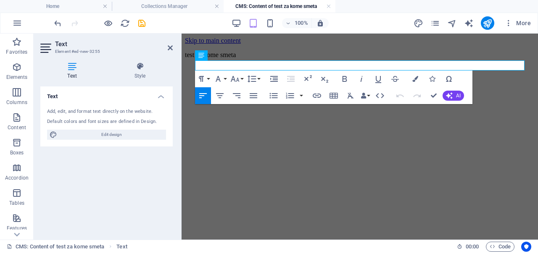
scroll to position [0, 4]
click at [138, 23] on icon "save" at bounding box center [142, 23] width 10 height 10
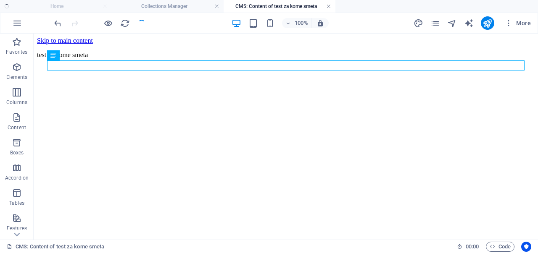
click at [328, 6] on link at bounding box center [328, 7] width 5 height 8
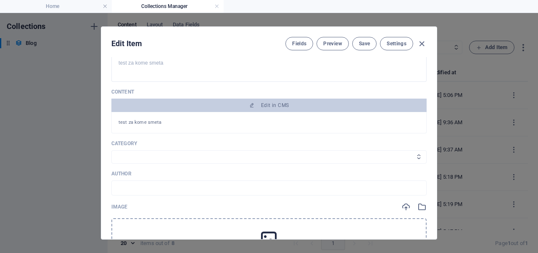
click at [243, 155] on select "Navodno Aktuelno Tech Sport" at bounding box center [268, 156] width 315 height 13
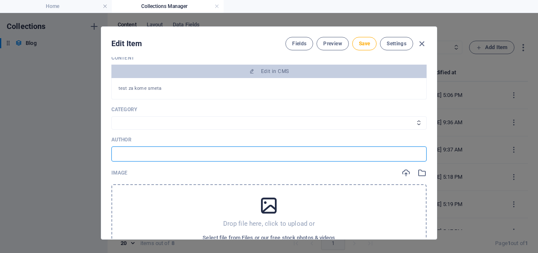
click at [243, 155] on input "text" at bounding box center [268, 154] width 315 height 15
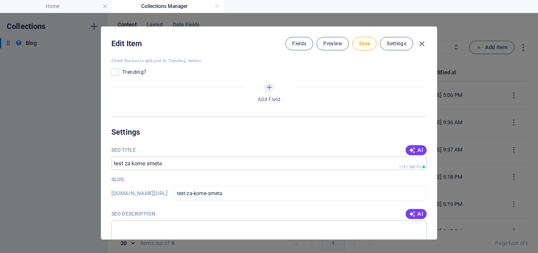
scroll to position [411, 0]
type input "Navodno"
click at [357, 44] on button "Save" at bounding box center [364, 43] width 24 height 13
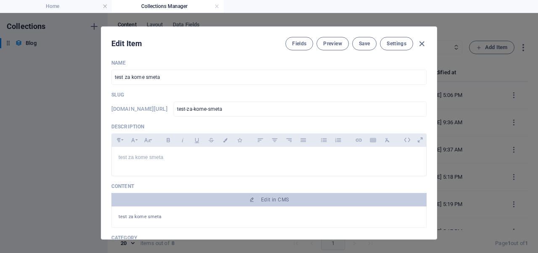
scroll to position [3, 0]
click at [420, 46] on icon "button" at bounding box center [422, 44] width 10 height 10
type input "test-za-kome-smeta"
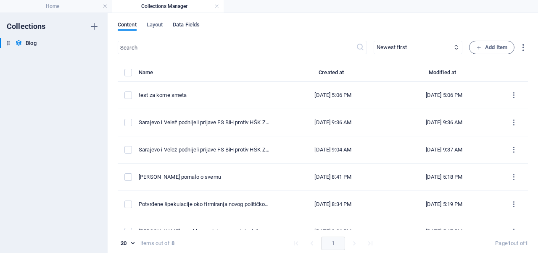
click at [182, 30] on button "Data Fields" at bounding box center [186, 25] width 27 height 9
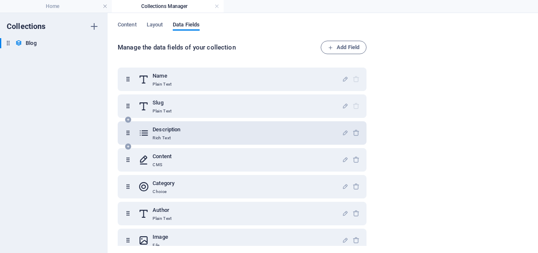
scroll to position [90, 0]
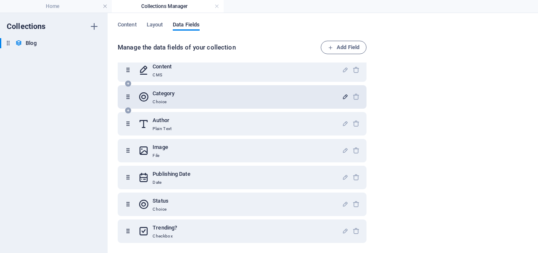
click at [341, 98] on icon "button" at bounding box center [344, 96] width 7 height 7
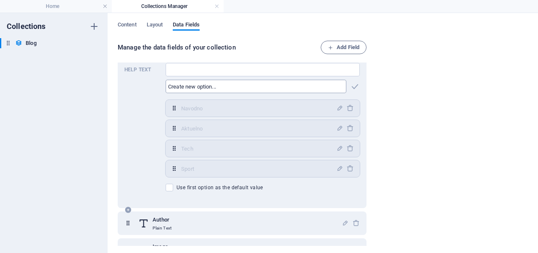
scroll to position [182, 0]
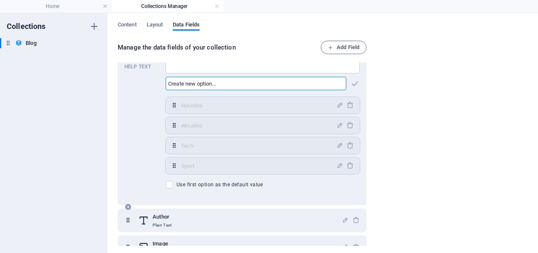
click at [205, 79] on input "text" at bounding box center [255, 83] width 181 height 13
paste input "test za kome smeta"
type input "Kome smeta?"
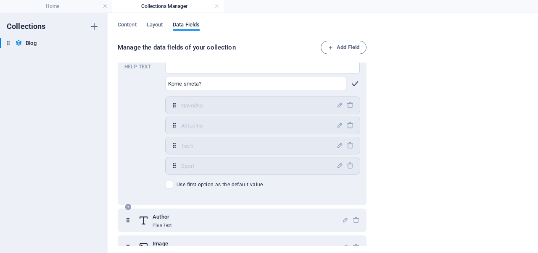
click at [350, 83] on icon "button" at bounding box center [355, 84] width 10 height 10
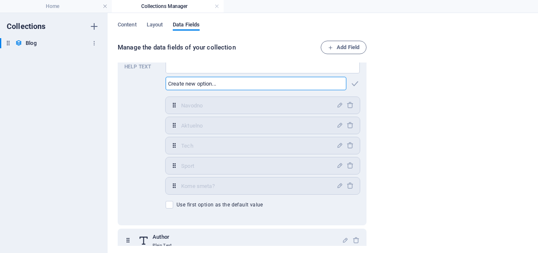
click at [49, 45] on div "Blog Blog" at bounding box center [49, 43] width 99 height 10
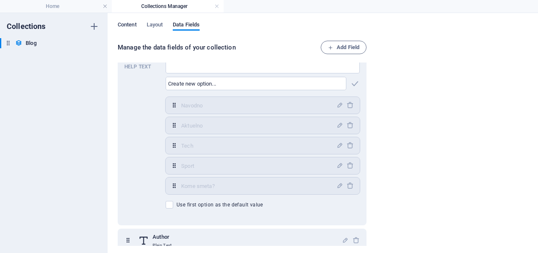
click at [124, 21] on span "Content" at bounding box center [127, 26] width 19 height 12
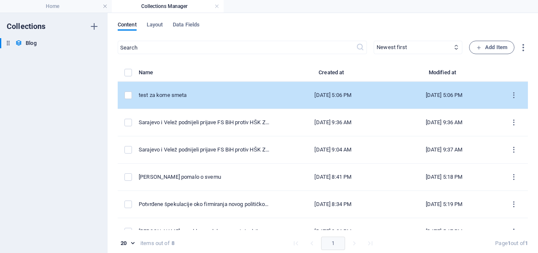
click at [259, 96] on div "test za kome smeta" at bounding box center [205, 96] width 132 height 8
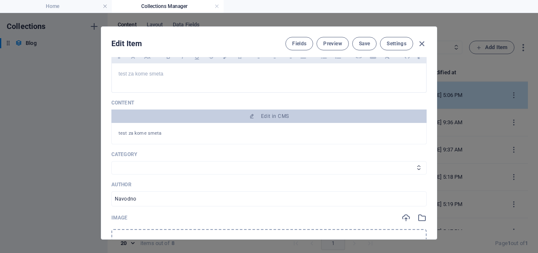
scroll to position [86, 0]
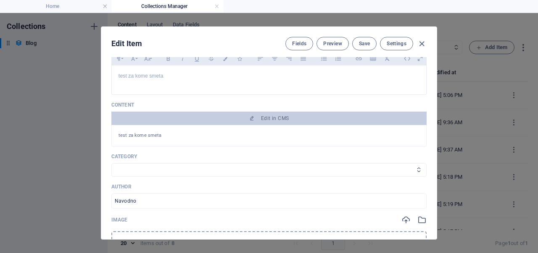
click at [263, 168] on select "Navodno Aktuelno Tech Sport" at bounding box center [268, 169] width 315 height 13
drag, startPoint x: 245, startPoint y: 160, endPoint x: 354, endPoint y: 147, distance: 109.9
click at [245, 160] on div "Category Navodno Aktuelno Tech Sport" at bounding box center [268, 165] width 315 height 24
click at [363, 169] on select "Navodno Aktuelno Tech Sport" at bounding box center [268, 169] width 315 height 13
drag, startPoint x: 363, startPoint y: 169, endPoint x: 368, endPoint y: 42, distance: 126.9
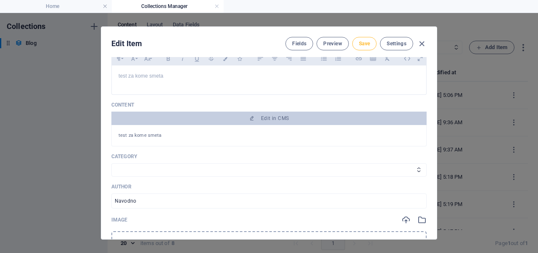
click at [363, 169] on select "Navodno Aktuelno Tech Sport" at bounding box center [268, 169] width 315 height 13
click at [368, 42] on span "Save" at bounding box center [364, 43] width 11 height 7
click at [316, 166] on select "Navodno Aktuelno Tech Sport" at bounding box center [268, 169] width 315 height 13
click at [422, 46] on icon "button" at bounding box center [422, 44] width 10 height 10
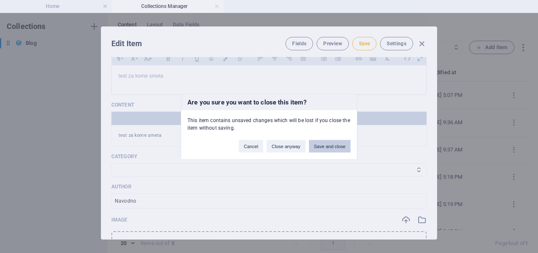
click at [319, 145] on button "Save and close" at bounding box center [330, 146] width 42 height 13
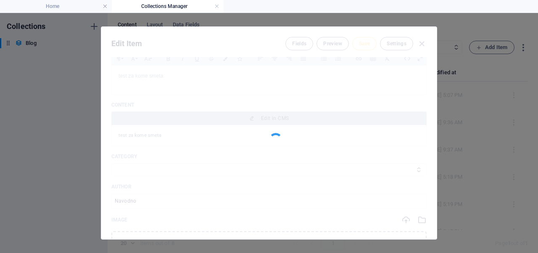
type input "test-za-kome-smeta"
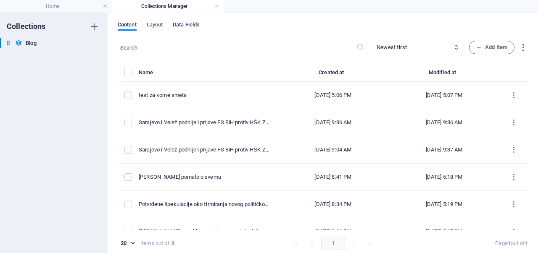
click at [181, 21] on span "Data Fields" at bounding box center [186, 26] width 27 height 12
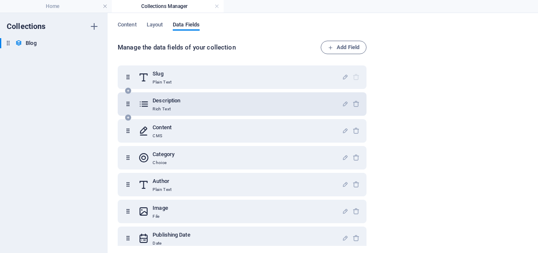
scroll to position [32, 0]
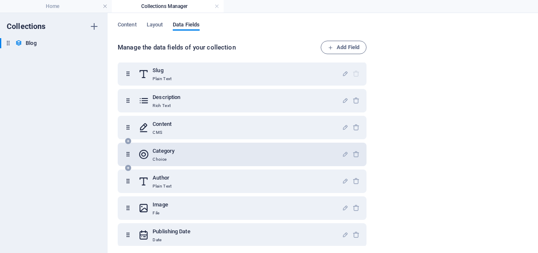
click at [341, 156] on icon "button" at bounding box center [344, 154] width 7 height 7
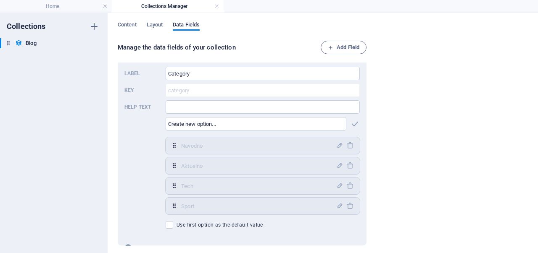
scroll to position [142, 0]
click at [281, 125] on input "text" at bounding box center [255, 123] width 181 height 13
paste input "test za kome smeta"
type input "Kome smeta?"
click at [353, 122] on icon "button" at bounding box center [355, 124] width 10 height 10
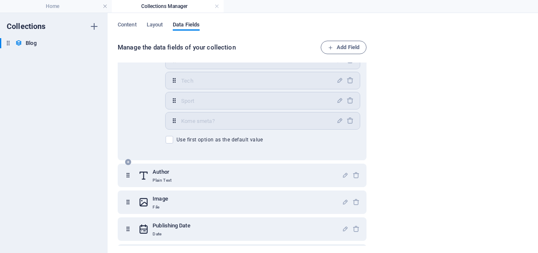
scroll to position [249, 0]
click at [391, 133] on div "Manage the data fields of your collection Add Field Name Plain Text Slug Plain …" at bounding box center [323, 144] width 410 height 207
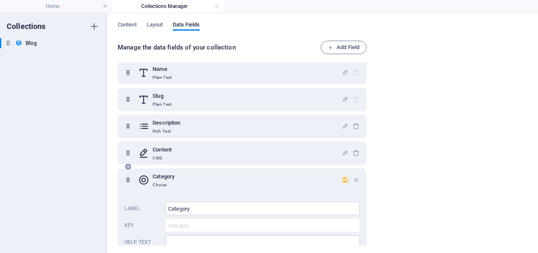
scroll to position [0, 0]
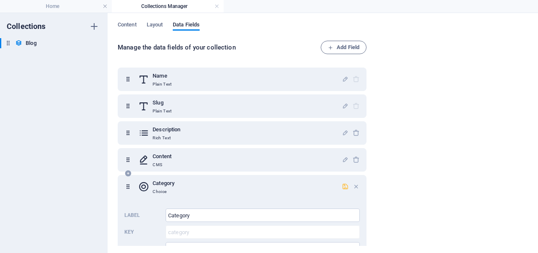
click at [341, 186] on icon "button" at bounding box center [344, 186] width 7 height 7
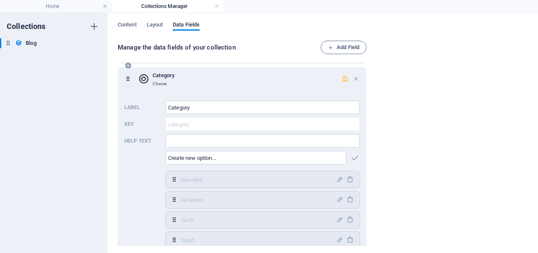
scroll to position [113, 0]
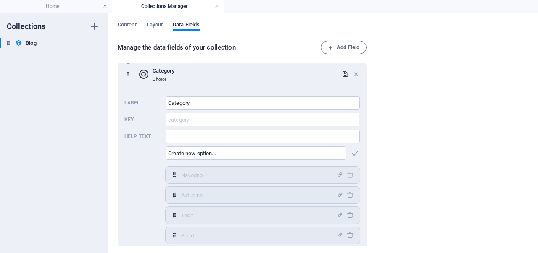
click at [124, 19] on div "Content Layout Data Fields Manage the data fields of your collection Add Field …" at bounding box center [323, 133] width 430 height 240
click at [127, 24] on span "Content" at bounding box center [127, 26] width 19 height 12
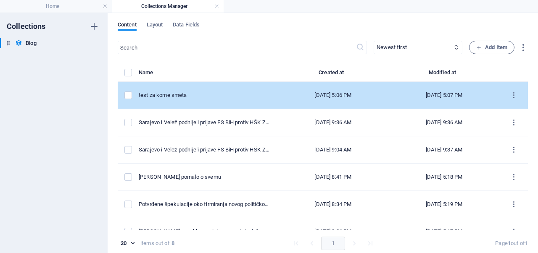
click at [264, 100] on td "test za kome smeta" at bounding box center [208, 95] width 139 height 27
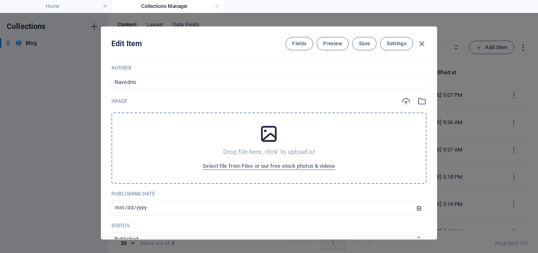
scroll to position [202, 0]
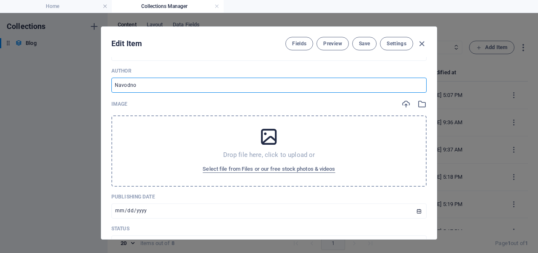
click at [249, 84] on input "Navodno" at bounding box center [268, 85] width 315 height 15
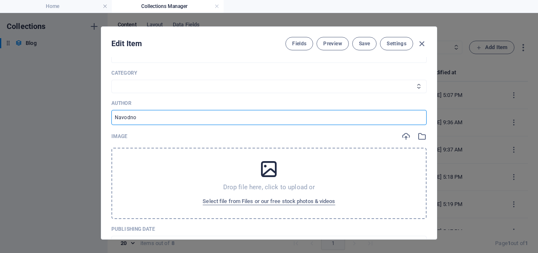
scroll to position [168, 0]
click at [237, 84] on select "Navodno Aktuelno Tech Sport Kome smeta?" at bounding box center [268, 87] width 315 height 13
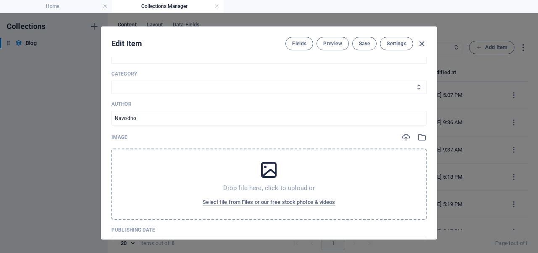
select select "Kome smeta?"
click at [111, 81] on select "Navodno Aktuelno Tech Sport Kome smeta?" at bounding box center [268, 87] width 315 height 13
click at [364, 47] on button "Save" at bounding box center [364, 43] width 24 height 13
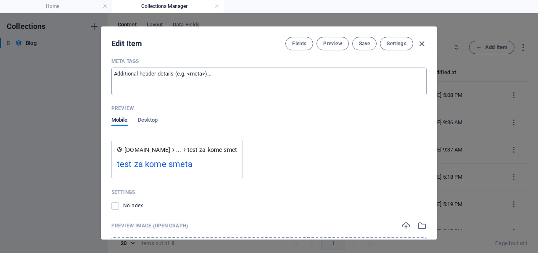
scroll to position [652, 0]
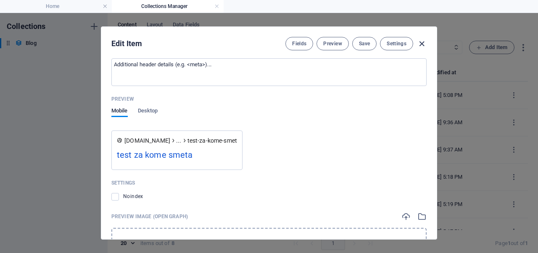
click at [419, 44] on icon "button" at bounding box center [422, 44] width 10 height 10
type input "test-za-kome-smeta"
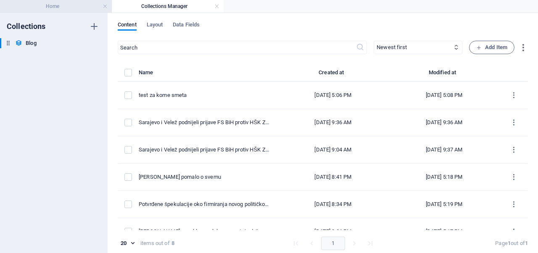
click at [77, 5] on h4 "Home" at bounding box center [56, 6] width 112 height 9
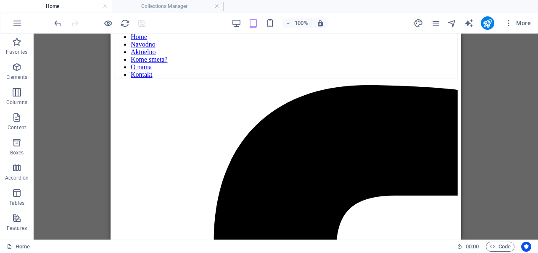
scroll to position [298, 0]
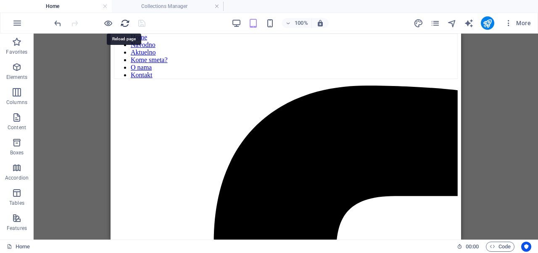
click at [122, 27] on icon "reload" at bounding box center [125, 23] width 10 height 10
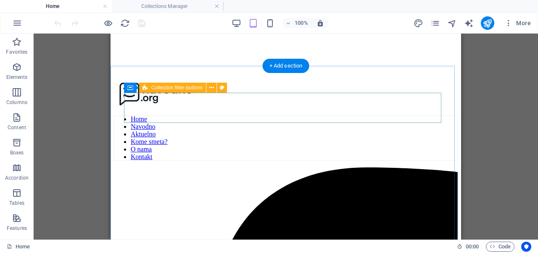
scroll to position [216, 0]
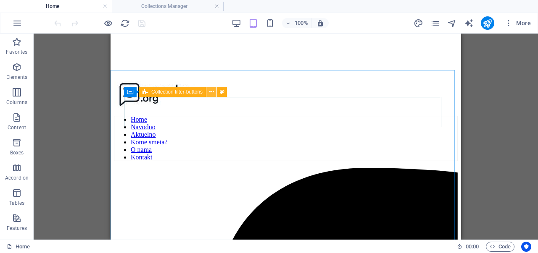
click at [215, 92] on button at bounding box center [211, 92] width 10 height 10
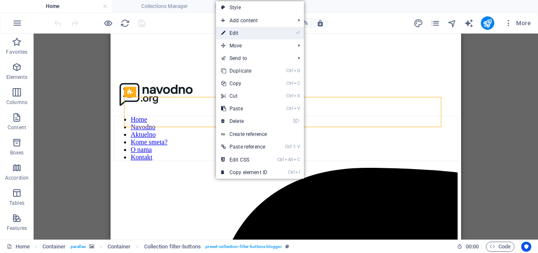
click at [250, 32] on link "⏎ Edit" at bounding box center [244, 33] width 56 height 13
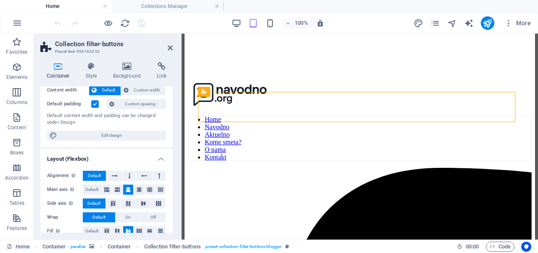
scroll to position [178, 0]
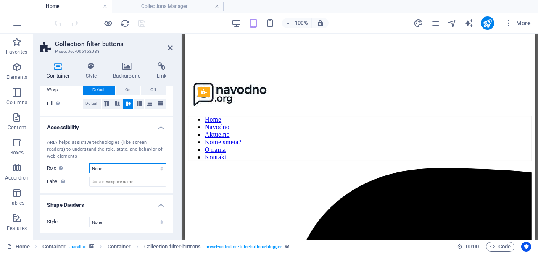
click at [127, 171] on select "None Alert Article Banner Comment Complementary Dialog Footer Header Marquee Pr…" at bounding box center [127, 168] width 77 height 10
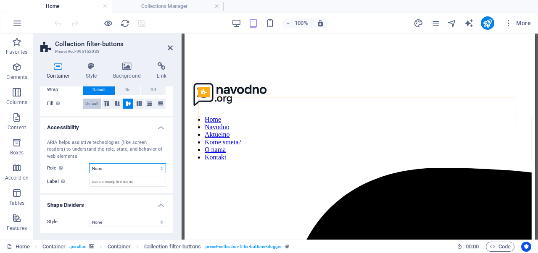
scroll to position [0, 0]
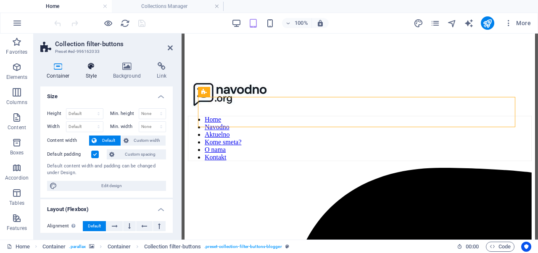
click at [89, 73] on h4 "Style" at bounding box center [92, 71] width 27 height 18
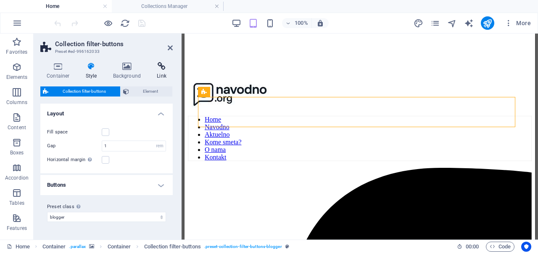
click at [161, 67] on icon at bounding box center [161, 66] width 22 height 8
click at [173, 45] on aside "Collection filter-buttons Preset #ed-996162033 Container Style Background Link …" at bounding box center [108, 137] width 148 height 206
click at [171, 47] on icon at bounding box center [170, 48] width 5 height 7
click at [242, 81] on figure at bounding box center [353, 95] width 330 height 28
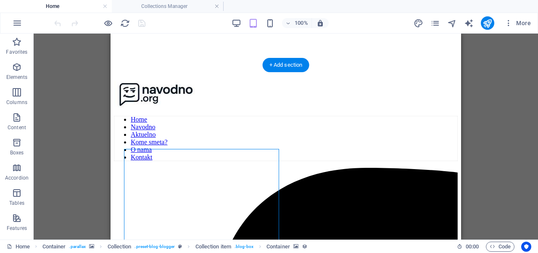
select select "px"
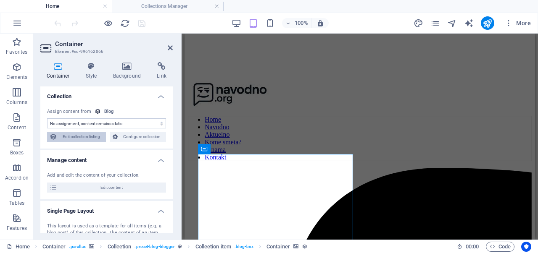
click at [81, 135] on span "Edit collection listing" at bounding box center [82, 137] width 44 height 10
select select "columns.publishing_date_DESC"
select select "columns.status"
select select "columns.publishing_date"
select select "past"
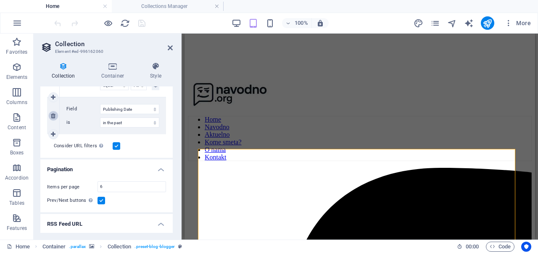
scroll to position [235, 0]
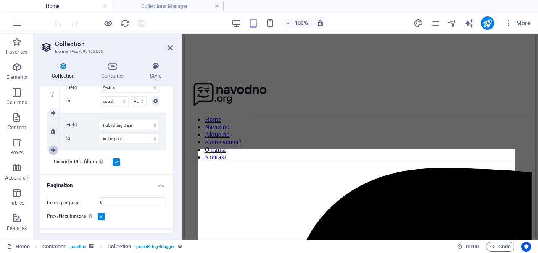
click at [57, 148] on link at bounding box center [53, 150] width 10 height 10
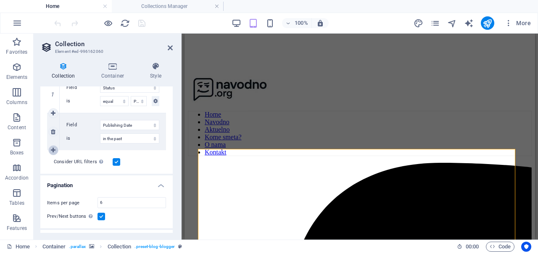
select select
select select "past"
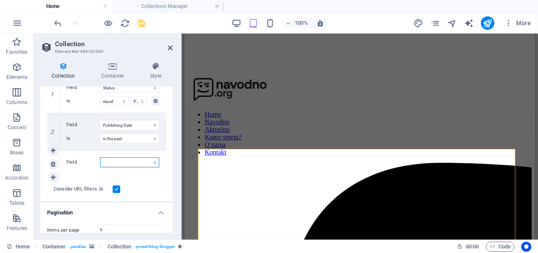
click at [126, 163] on select "Created at Updated at Name Slug Category Author Publishing Date Status Trending?" at bounding box center [129, 162] width 59 height 10
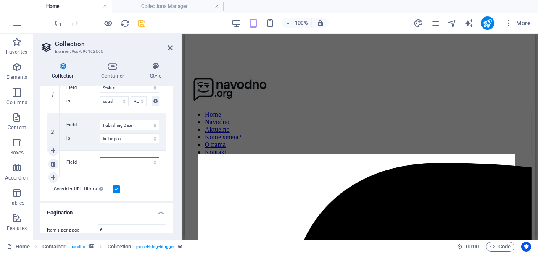
select select "columns.category"
click at [100, 157] on select "Created at Updated at Name Slug Category Author Publishing Date Status Trending?" at bounding box center [129, 162] width 59 height 10
select select "past"
select select
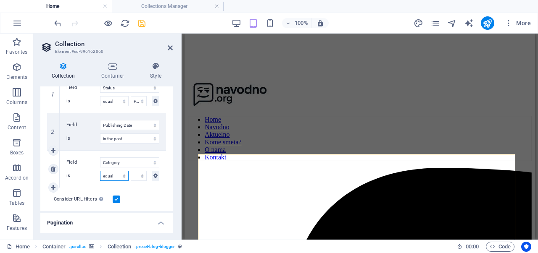
click at [110, 176] on select "equal not equal" at bounding box center [114, 176] width 29 height 10
drag, startPoint x: 110, startPoint y: 176, endPoint x: 117, endPoint y: 173, distance: 7.5
click at [110, 176] on select "equal not equal" at bounding box center [114, 176] width 29 height 10
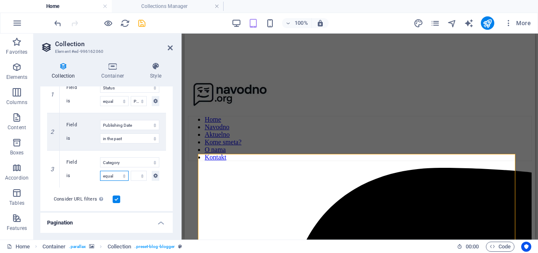
click at [110, 176] on select "equal not equal" at bounding box center [114, 176] width 29 height 10
click at [114, 186] on div "Field Created at Updated at Name Slug Category Author Publishing Date Status Tr…" at bounding box center [113, 169] width 106 height 37
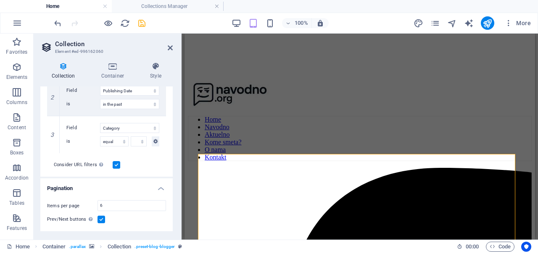
click at [117, 173] on div "Consider URL filters In addition to the filters set above, filters set via the …" at bounding box center [106, 165] width 119 height 24
click at [113, 139] on select "equal not equal" at bounding box center [114, 141] width 29 height 10
select select "past"
select select "notEqual"
select select
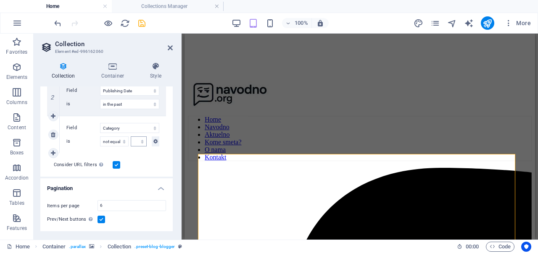
click at [134, 144] on select "Navodno Aktuelno Tech Sport Kome smeta?" at bounding box center [139, 141] width 16 height 10
select select "columns.publishing_date_DESC"
select select "columns.status"
select select "columns.publishing_date"
select select "past"
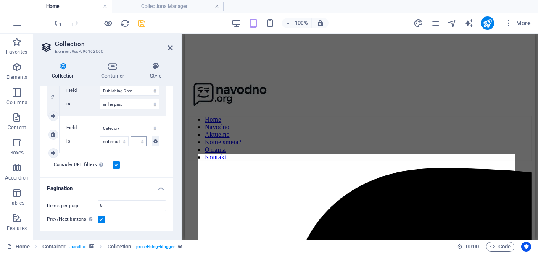
select select "columns.category"
select select "notEqual"
select select
click at [134, 144] on select "Navodno Aktuelno Tech Sport Kome smeta?" at bounding box center [139, 141] width 16 height 10
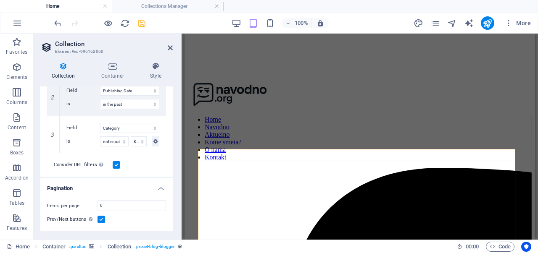
select select "past"
select select "notEqual"
select select "Kome smeta?"
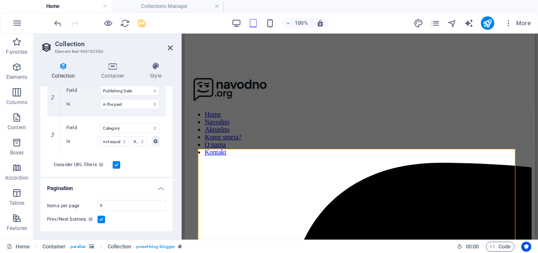
scroll to position [331, 0]
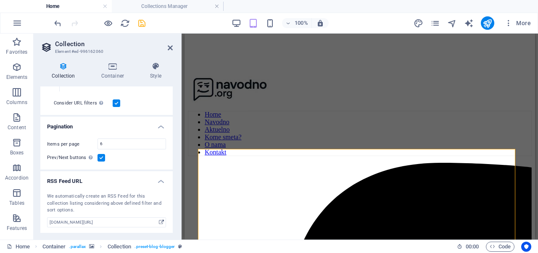
select select "columns.publishing_date_DESC"
select select "columns.status"
select select "columns.publishing_date"
select select "past"
select select "columns.category"
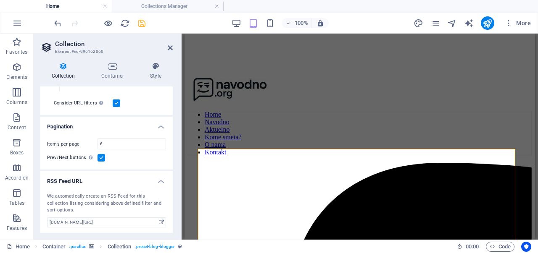
select select "notEqual"
select select "Kome smeta?"
click at [139, 26] on icon "save" at bounding box center [142, 23] width 10 height 10
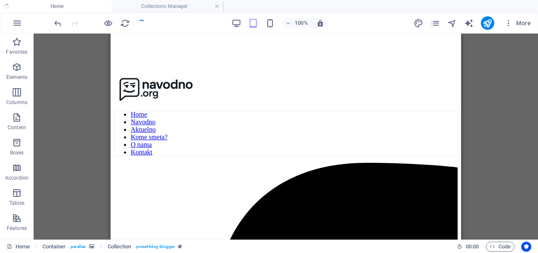
checkbox input "false"
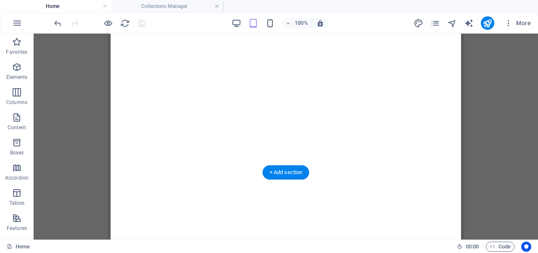
scroll to position [2037, 0]
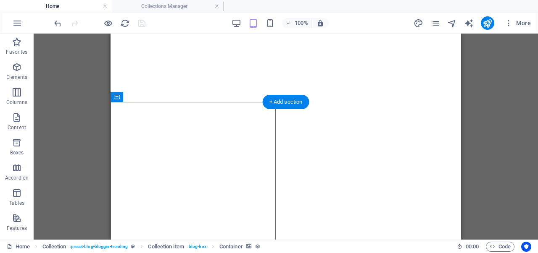
scroll to position [2108, 0]
click at [0, 0] on div "Collection" at bounding box center [0, 0] width 0 height 0
click at [120, 98] on div "Menu Bar Container Container Banner Container Container Banner Slider Slider Co…" at bounding box center [286, 137] width 504 height 206
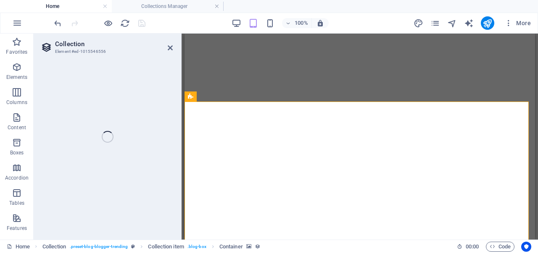
select select "columns.publishing_date_DESC"
select select "columns.category"
select select "columns.status"
select select "columns.publishing_date"
select select "past"
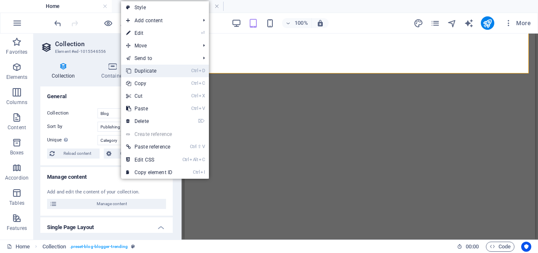
scroll to position [2334, 0]
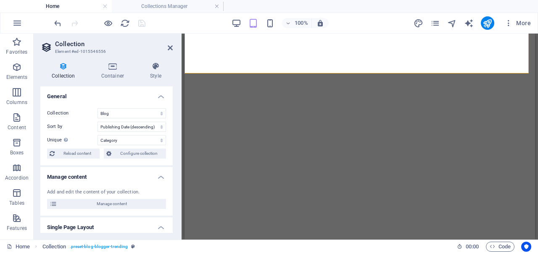
click at [98, 43] on h2 "Collection" at bounding box center [114, 44] width 118 height 8
click at [168, 47] on icon at bounding box center [170, 48] width 5 height 7
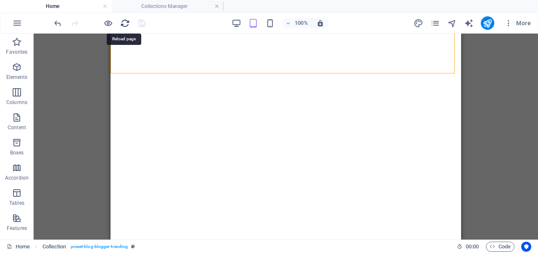
click at [122, 22] on icon "reload" at bounding box center [125, 23] width 10 height 10
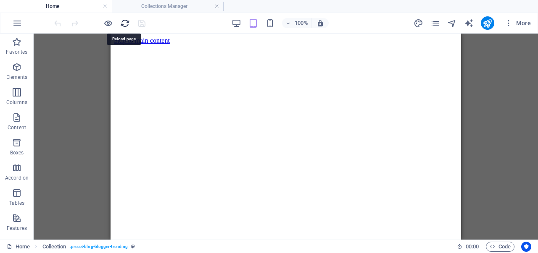
scroll to position [0, 0]
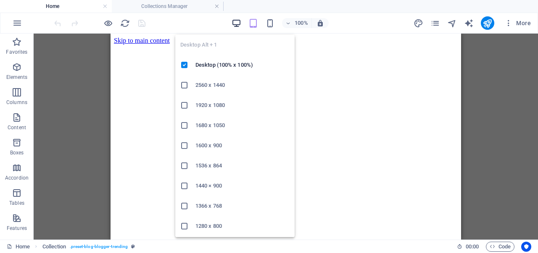
click at [234, 24] on icon "button" at bounding box center [236, 23] width 10 height 10
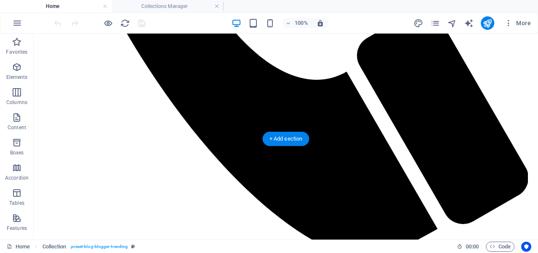
scroll to position [2125, 0]
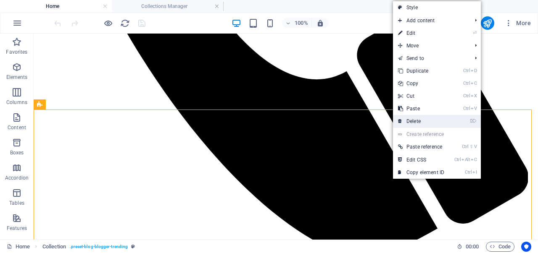
click at [413, 119] on link "⌦ Delete" at bounding box center [421, 121] width 56 height 13
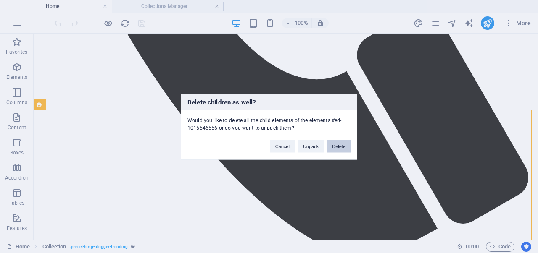
click at [343, 144] on button "Delete" at bounding box center [339, 146] width 24 height 13
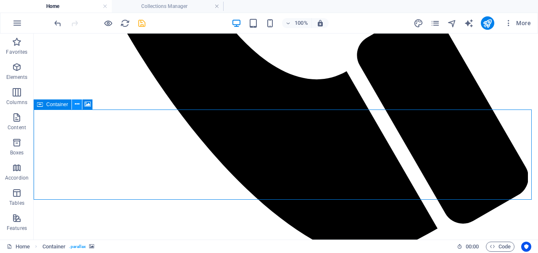
click at [75, 105] on icon at bounding box center [77, 104] width 5 height 9
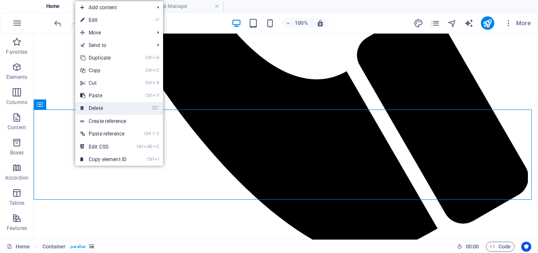
click at [99, 113] on link "⌦ Delete" at bounding box center [103, 108] width 56 height 13
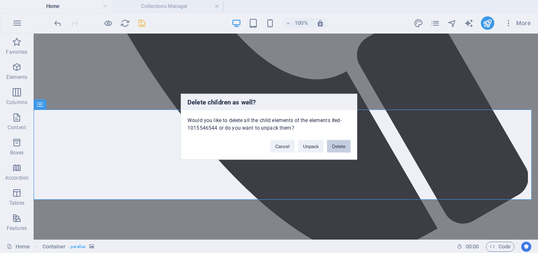
click at [337, 141] on button "Delete" at bounding box center [339, 146] width 24 height 13
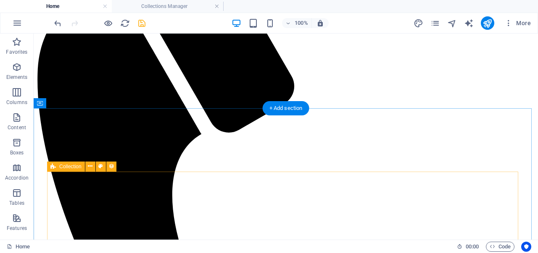
scroll to position [1806, 0]
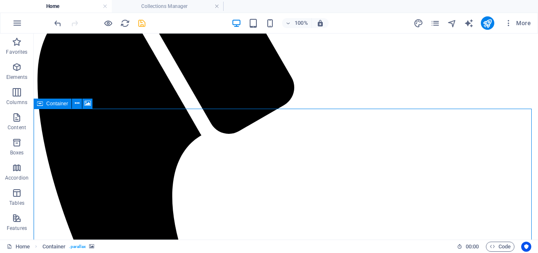
click at [41, 106] on icon at bounding box center [40, 104] width 6 height 10
click at [75, 103] on icon at bounding box center [77, 103] width 5 height 9
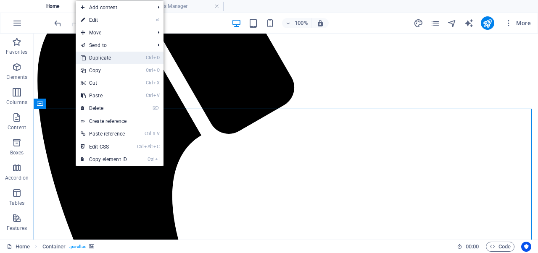
click at [97, 61] on link "Ctrl D Duplicate" at bounding box center [104, 58] width 56 height 13
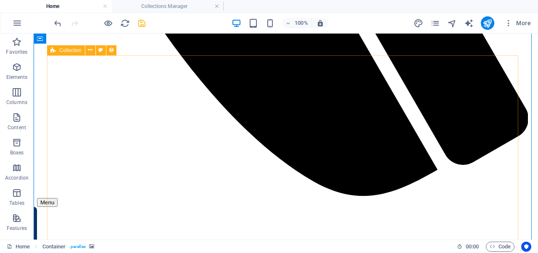
scroll to position [2170, 0]
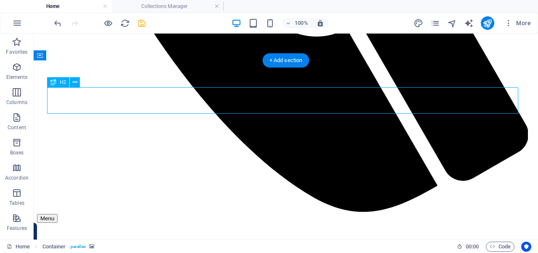
click at [113, 98] on div "Container Menu Bar Container Menu Bar Image Banner Container Banner Slider Slid…" at bounding box center [286, 137] width 504 height 206
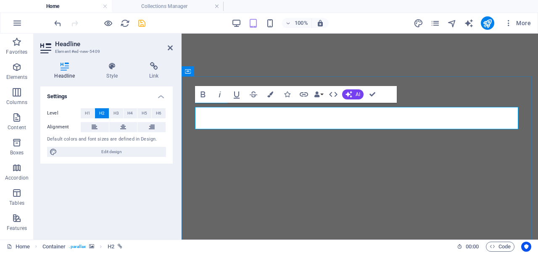
scroll to position [2116, 0]
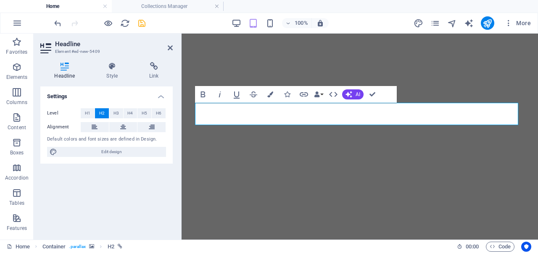
click at [146, 28] on div at bounding box center [99, 22] width 94 height 13
click at [138, 21] on icon "save" at bounding box center [142, 23] width 10 height 10
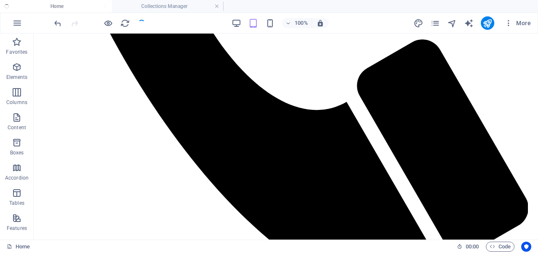
checkbox input "false"
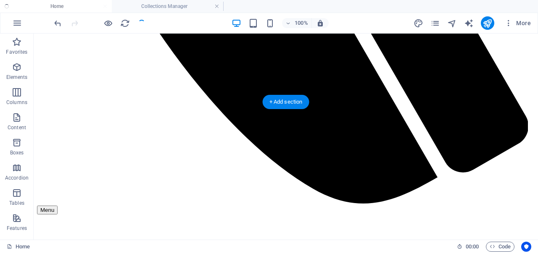
scroll to position [2177, 0]
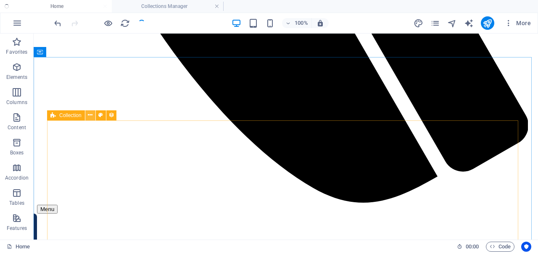
click at [91, 115] on icon at bounding box center [90, 115] width 5 height 9
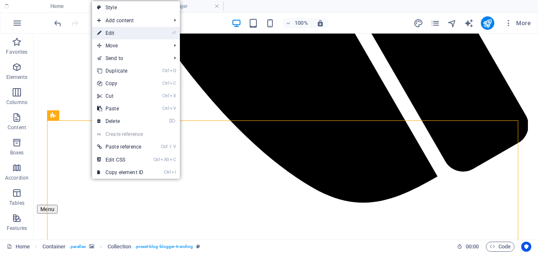
click at [116, 34] on link "⏎ Edit" at bounding box center [120, 33] width 56 height 13
select select "columns.publishing_date_DESC"
select select "columns.category"
select select "columns.status"
select select "columns.publishing_date"
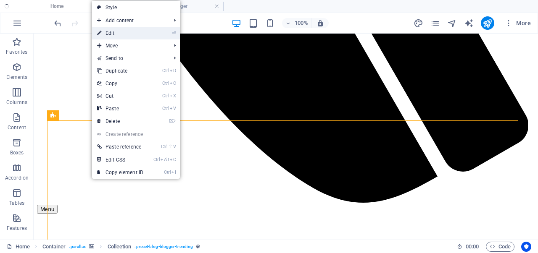
select select "past"
select select "columns.category"
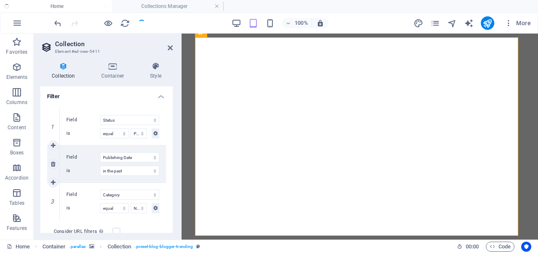
scroll to position [202, 0]
click at [134, 208] on select "Navodno Aktuelno Tech Sport Kome smeta?" at bounding box center [139, 209] width 16 height 10
click at [140, 195] on select "Created at Updated at Name Slug Category Author Publishing Date Status Trending?" at bounding box center [129, 196] width 59 height 10
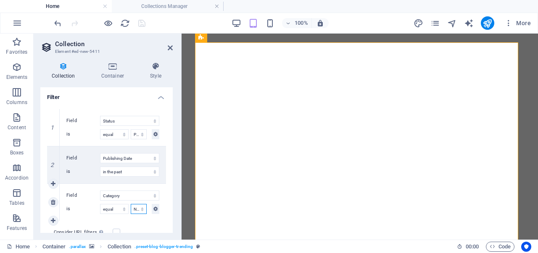
drag, startPoint x: 139, startPoint y: 205, endPoint x: 136, endPoint y: 210, distance: 6.4
click at [139, 205] on select "Navodno Aktuelno Tech Sport Kome smeta?" at bounding box center [139, 209] width 16 height 10
click at [136, 210] on select "Navodno Aktuelno Tech Sport Kome smeta?" at bounding box center [139, 209] width 16 height 10
click at [139, 207] on select "Navodno Aktuelno Tech Sport Kome smeta?" at bounding box center [139, 209] width 16 height 10
select select "past"
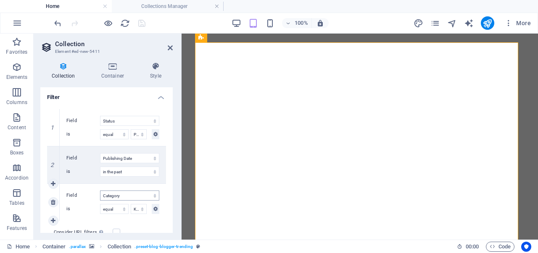
select select "Kome smeta?"
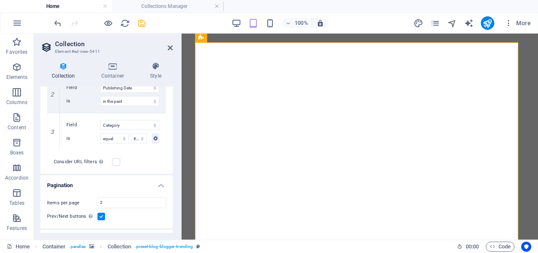
select select "columns.publishing_date_DESC"
select select "columns.category"
select select "columns.status"
select select "columns.publishing_date"
select select "past"
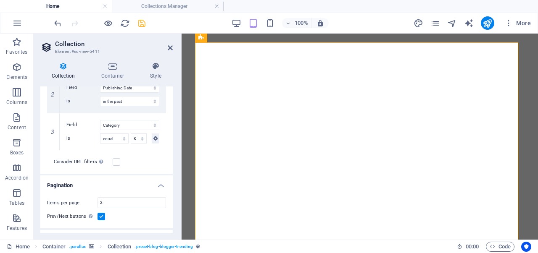
select select "columns.category"
select select "Kome smeta?"
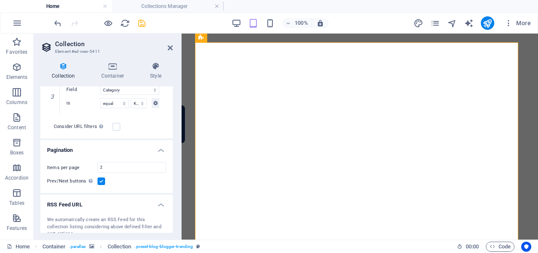
scroll to position [265, 0]
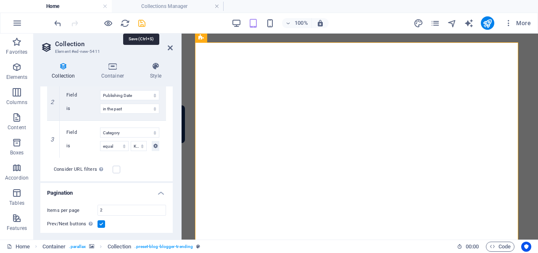
click at [142, 21] on icon "save" at bounding box center [142, 23] width 10 height 10
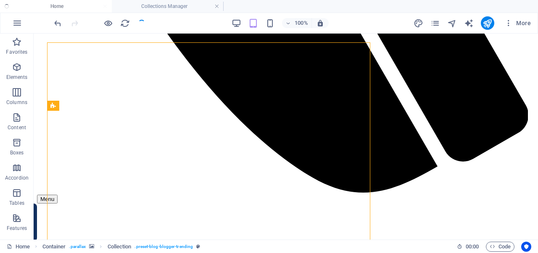
checkbox input "false"
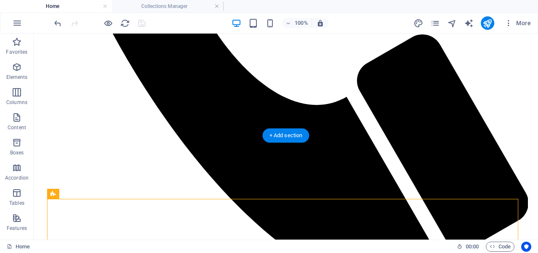
scroll to position [2095, 0]
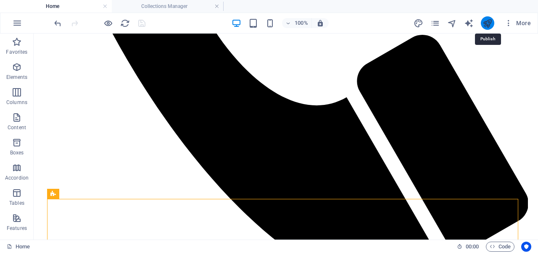
click at [490, 24] on icon "publish" at bounding box center [487, 23] width 10 height 10
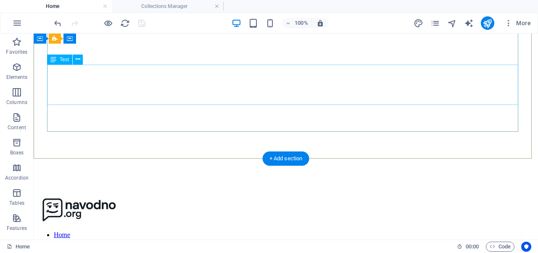
scroll to position [7, 0]
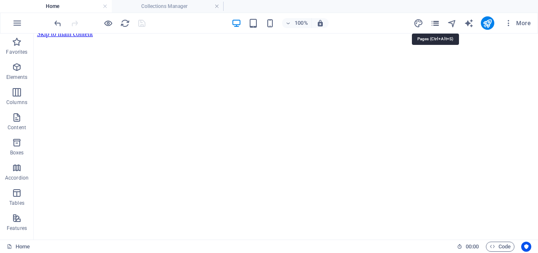
click at [435, 26] on icon "pages" at bounding box center [435, 23] width 10 height 10
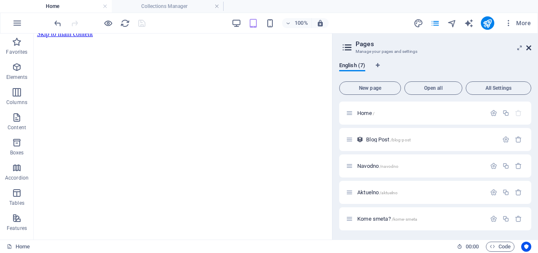
click at [527, 45] on icon at bounding box center [528, 48] width 5 height 7
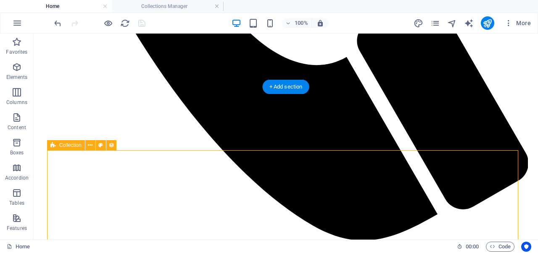
scroll to position [2139, 0]
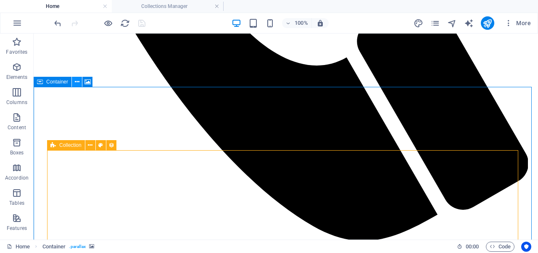
click at [76, 83] on icon at bounding box center [77, 82] width 5 height 9
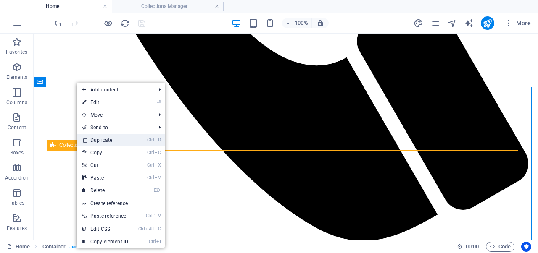
click at [105, 138] on link "Ctrl D Duplicate" at bounding box center [105, 140] width 56 height 13
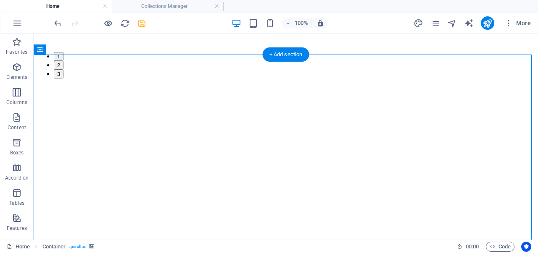
scroll to position [2415, 0]
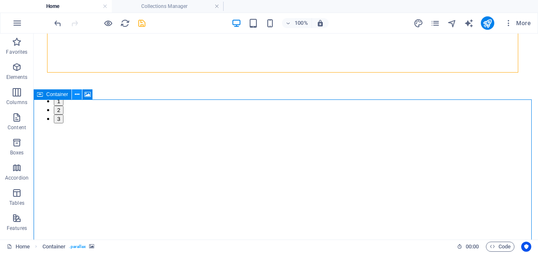
click at [73, 97] on button at bounding box center [77, 94] width 10 height 10
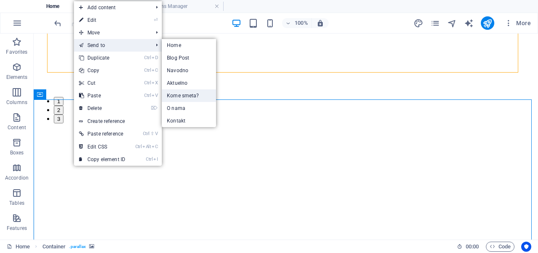
click at [187, 91] on link "Kome smeta?" at bounding box center [189, 95] width 54 height 13
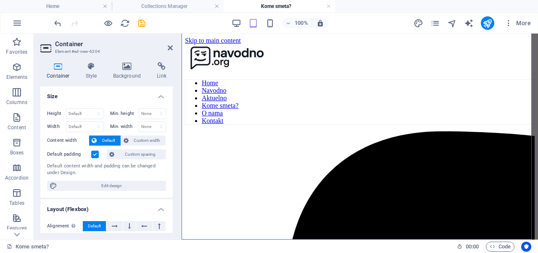
scroll to position [377, 0]
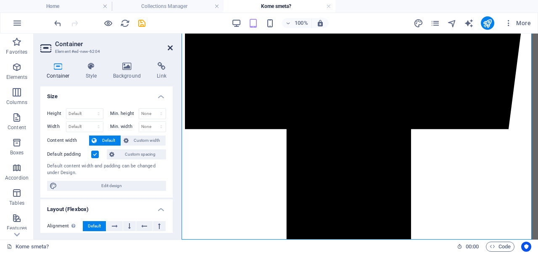
click at [171, 47] on icon at bounding box center [170, 48] width 5 height 7
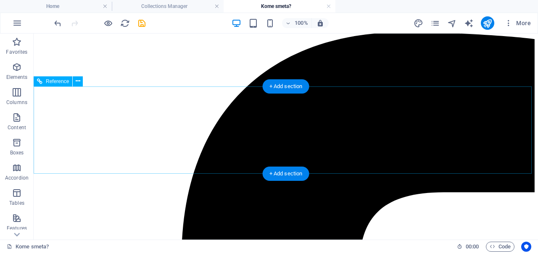
scroll to position [99, 0]
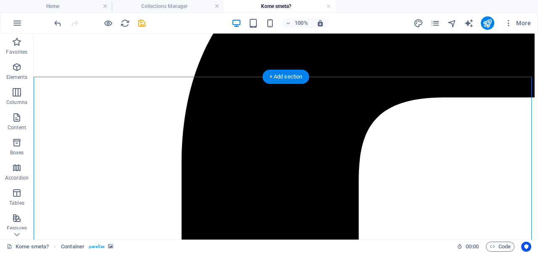
scroll to position [198, 0]
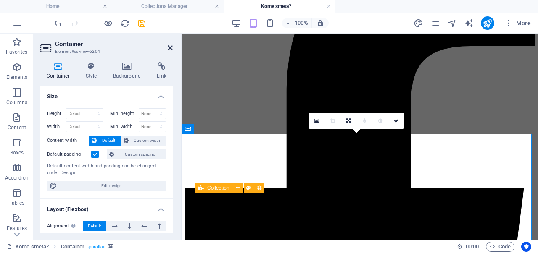
click at [170, 48] on icon at bounding box center [170, 48] width 5 height 7
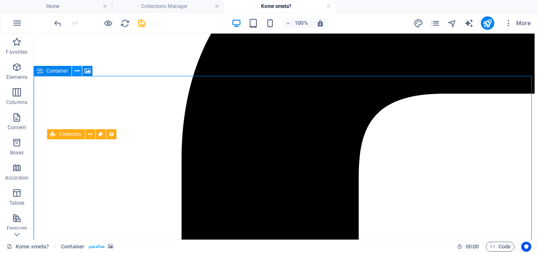
click at [75, 71] on icon at bounding box center [77, 71] width 5 height 9
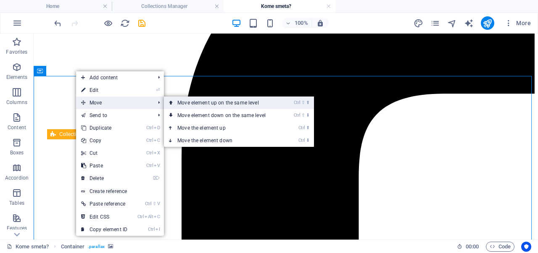
click at [202, 109] on link "Ctrl ⇧ ⬆ Move element up on the same level" at bounding box center [223, 103] width 118 height 13
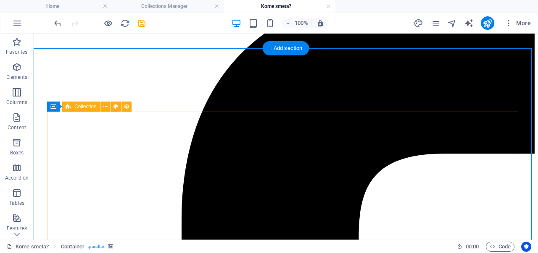
scroll to position [136, 0]
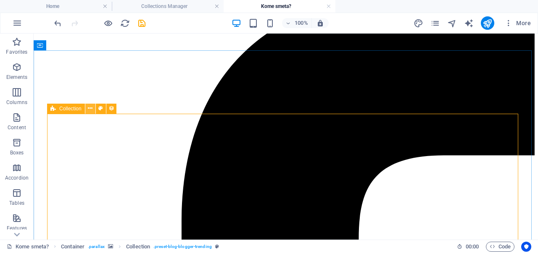
click at [88, 110] on icon at bounding box center [90, 108] width 5 height 9
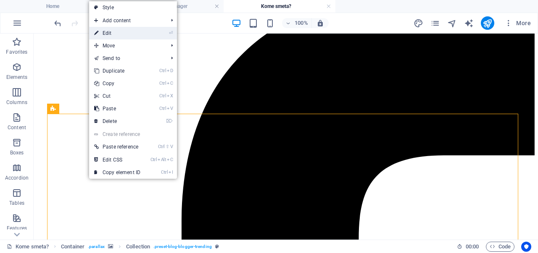
click at [139, 33] on link "⏎ Edit" at bounding box center [117, 33] width 56 height 13
select select "columns.publishing_date_DESC"
select select "columns.category"
select select "columns.status"
select select "columns.publishing_date"
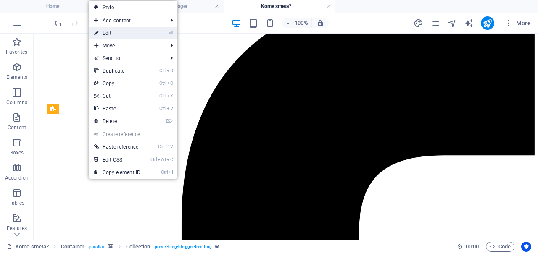
select select "past"
select select "columns.category"
select select "Kome smeta?"
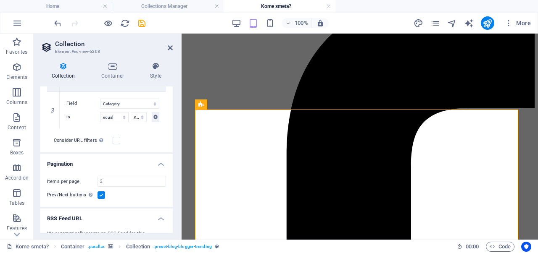
scroll to position [331, 0]
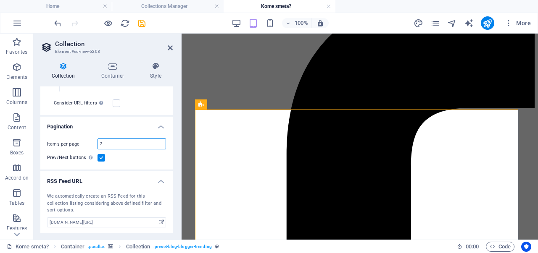
click at [124, 142] on input "2" at bounding box center [132, 144] width 68 height 10
type input "4"
select select "columns.publishing_date_DESC"
select select "columns.category"
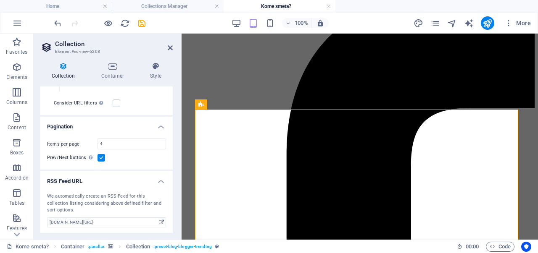
select select "columns.status"
select select "columns.publishing_date"
select select "past"
select select "columns.category"
select select "Kome smeta?"
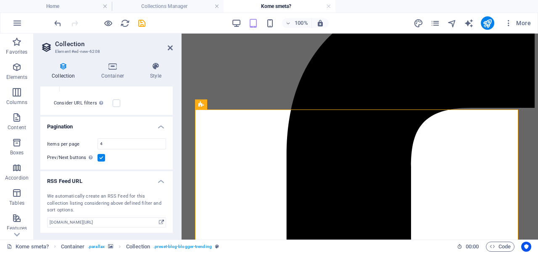
click at [131, 162] on div "Prev/Next buttons Even if checked the pagination will not be displayed when the…" at bounding box center [106, 158] width 119 height 10
click at [140, 24] on icon "save" at bounding box center [142, 23] width 10 height 10
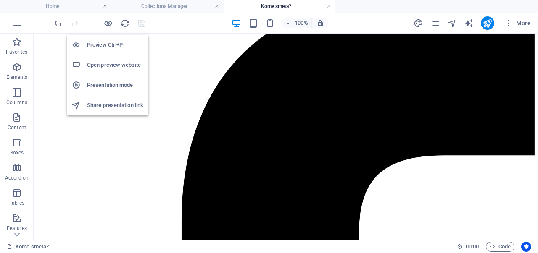
click at [115, 64] on h6 "Open preview website" at bounding box center [115, 65] width 56 height 10
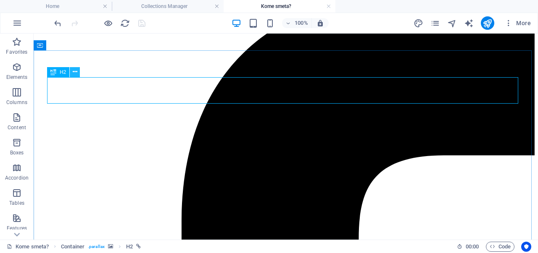
click at [77, 73] on button at bounding box center [75, 72] width 10 height 10
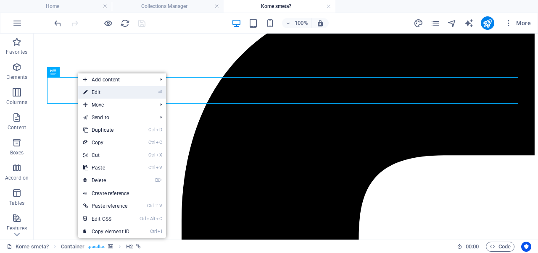
click at [99, 89] on link "⏎ Edit" at bounding box center [106, 92] width 56 height 13
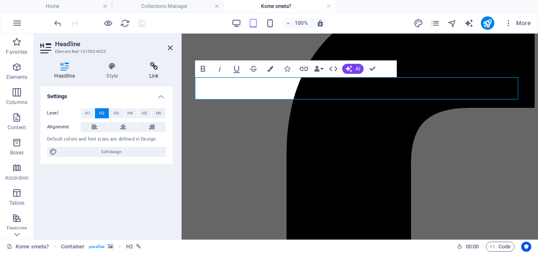
click at [149, 70] on icon at bounding box center [153, 66] width 37 height 8
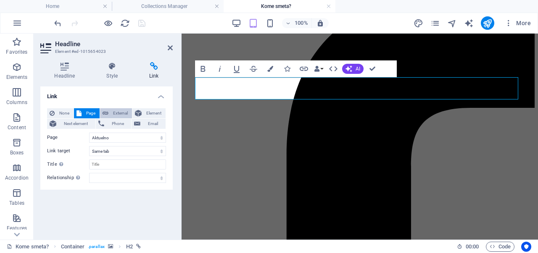
click at [119, 110] on span "External" at bounding box center [120, 113] width 18 height 10
select select "blank"
click at [83, 115] on button "Page" at bounding box center [87, 113] width 26 height 10
select select
click at [107, 138] on select "Home Navodno Aktuelno Kome smeta? O nama Kontakt" at bounding box center [127, 138] width 77 height 10
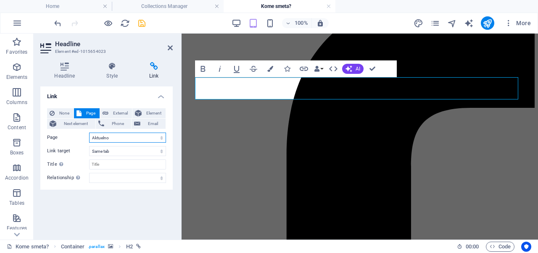
select select "3"
click at [89, 133] on select "Home Navodno Aktuelno Kome smeta? O nama Kontakt" at bounding box center [127, 138] width 77 height 10
click at [143, 24] on icon "save" at bounding box center [142, 23] width 10 height 10
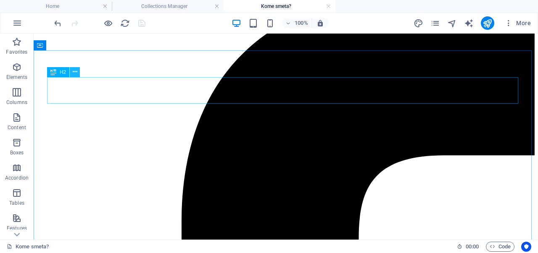
click at [74, 73] on icon at bounding box center [75, 72] width 5 height 9
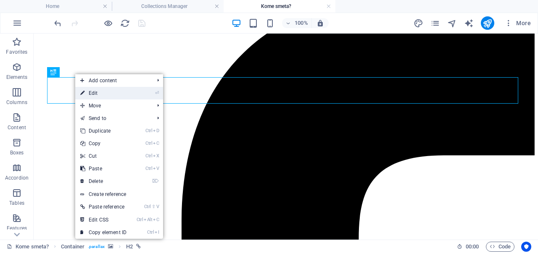
click at [96, 94] on link "⏎ Edit" at bounding box center [103, 93] width 56 height 13
select select "3"
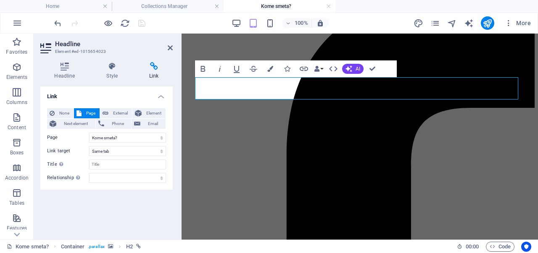
click at [102, 145] on div "None Page External Element Next element Phone Email Page Home Navodno Aktuelno …" at bounding box center [106, 145] width 119 height 75
click at [105, 150] on select "New tab Same tab Overlay" at bounding box center [127, 151] width 77 height 10
select select "blank"
click at [89, 146] on select "New tab Same tab Overlay" at bounding box center [127, 151] width 77 height 10
click at [145, 25] on icon "save" at bounding box center [142, 23] width 10 height 10
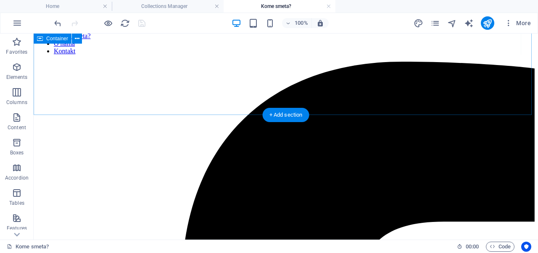
scroll to position [67, 0]
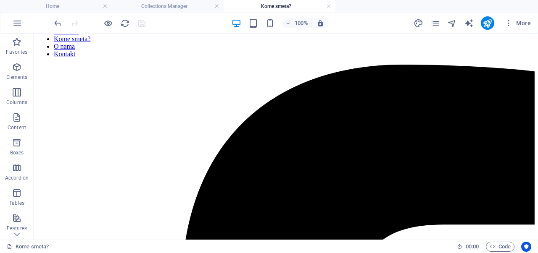
click at [331, 7] on h4 "Kome smeta?" at bounding box center [279, 6] width 112 height 9
click at [326, 7] on link at bounding box center [328, 7] width 5 height 8
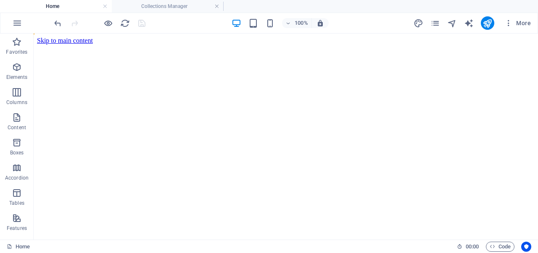
scroll to position [2371, 0]
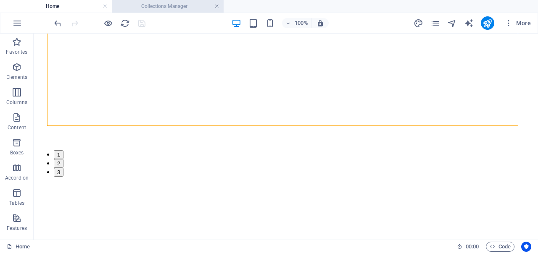
click at [218, 7] on link at bounding box center [216, 7] width 5 height 8
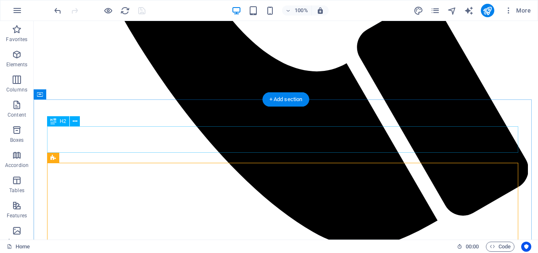
scroll to position [2113, 0]
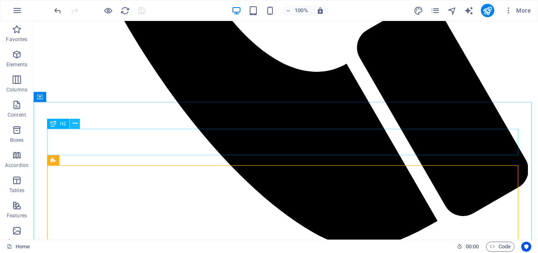
click at [73, 126] on icon at bounding box center [75, 123] width 5 height 9
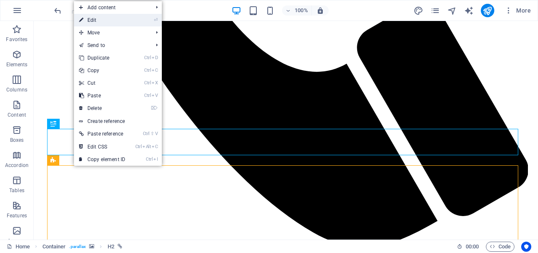
click at [106, 26] on link "⏎ Edit" at bounding box center [102, 20] width 56 height 13
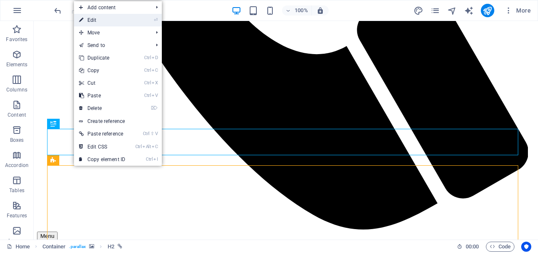
select select "2"
select select
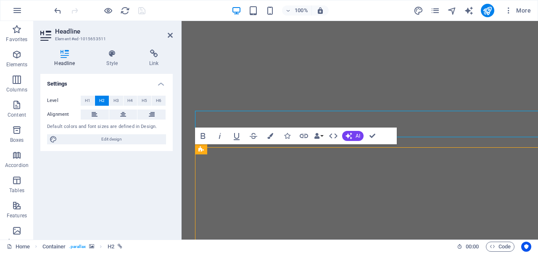
scroll to position [2061, 0]
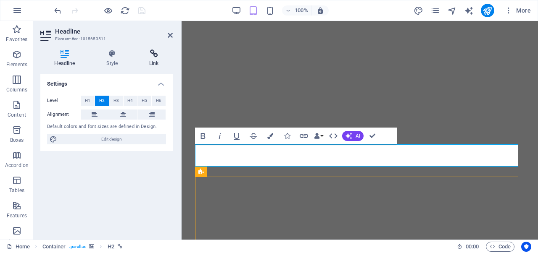
click at [152, 57] on icon at bounding box center [153, 54] width 37 height 8
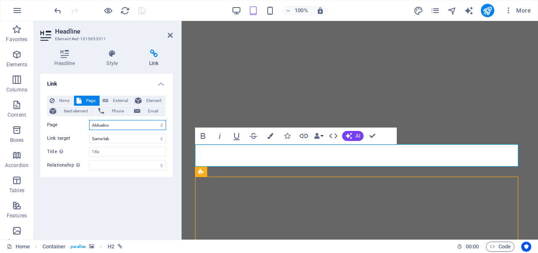
click at [100, 126] on select "Home Navodno Aktuelno Kome smeta? O nama Kontakt" at bounding box center [127, 125] width 77 height 10
drag, startPoint x: 143, startPoint y: 210, endPoint x: 108, endPoint y: 131, distance: 85.7
click at [143, 210] on div "Link None Page External Element Next element Phone Email Page Home Navodno Aktu…" at bounding box center [106, 153] width 132 height 159
click at [106, 128] on select "Home Navodno Aktuelno Kome smeta? O nama Kontakt" at bounding box center [127, 125] width 77 height 10
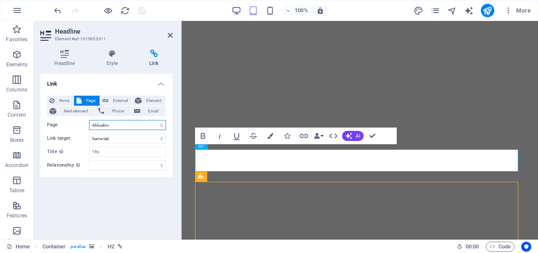
select select "3"
click at [89, 120] on select "Home Navodno Aktuelno Kome smeta? O nama Kontakt" at bounding box center [127, 125] width 77 height 10
click at [105, 134] on select "New tab Same tab Overlay" at bounding box center [127, 139] width 77 height 10
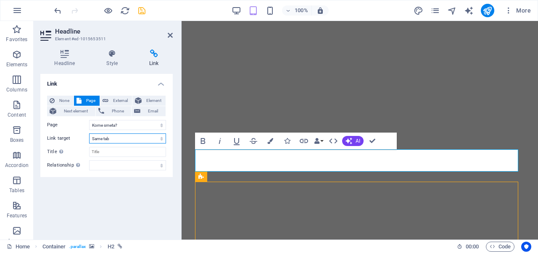
select select "blank"
click at [89, 134] on select "New tab Same tab Overlay" at bounding box center [127, 139] width 77 height 10
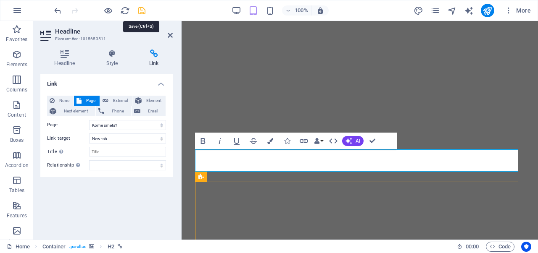
click at [141, 12] on icon "save" at bounding box center [142, 11] width 10 height 10
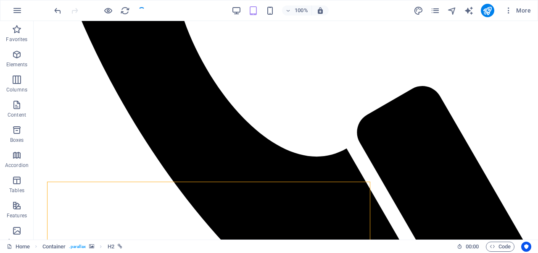
checkbox input "false"
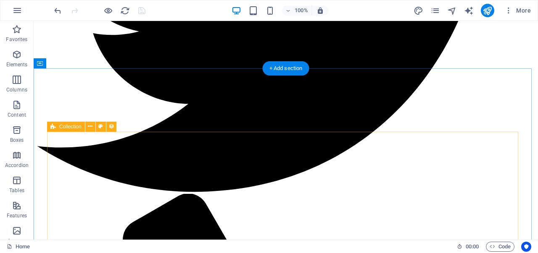
scroll to position [1542, 0]
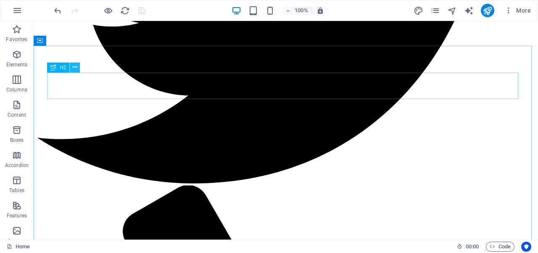
click at [76, 71] on icon at bounding box center [75, 67] width 5 height 9
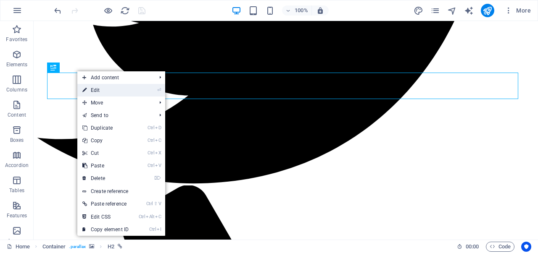
click at [89, 86] on link "⏎ Edit" at bounding box center [105, 90] width 56 height 13
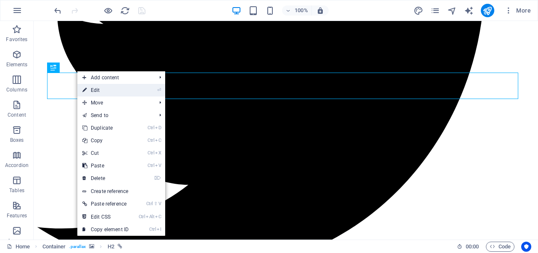
select select "2"
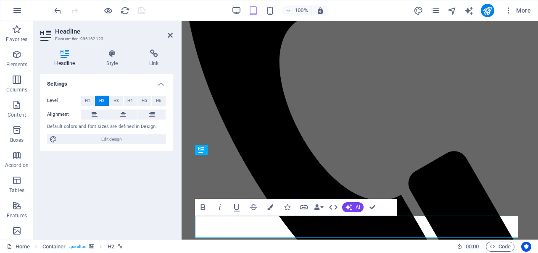
scroll to position [1481, 0]
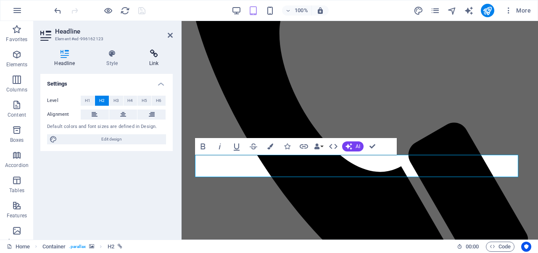
click at [139, 59] on h4 "Link" at bounding box center [153, 59] width 37 height 18
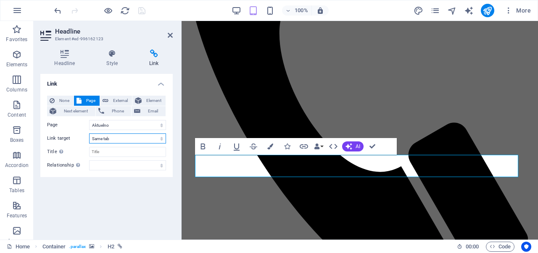
click at [115, 136] on select "New tab Same tab Overlay" at bounding box center [127, 139] width 77 height 10
select select "blank"
click at [89, 134] on select "New tab Same tab Overlay" at bounding box center [127, 139] width 77 height 10
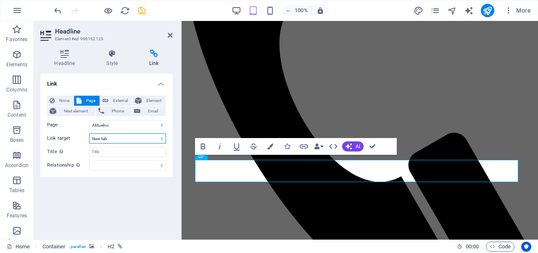
click at [104, 137] on select "New tab Same tab Overlay" at bounding box center [127, 139] width 77 height 10
select select
click at [89, 134] on select "New tab Same tab Overlay" at bounding box center [127, 139] width 77 height 10
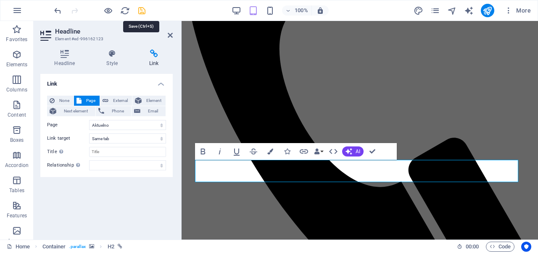
click at [143, 10] on icon "save" at bounding box center [142, 11] width 10 height 10
checkbox input "false"
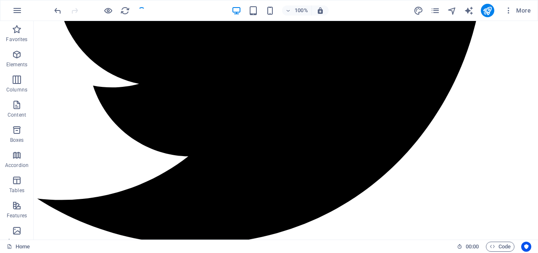
scroll to position [957, 0]
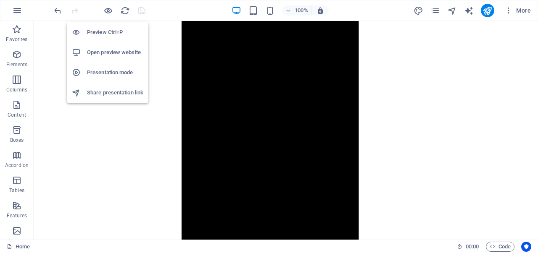
click at [116, 51] on h6 "Open preview website" at bounding box center [115, 52] width 56 height 10
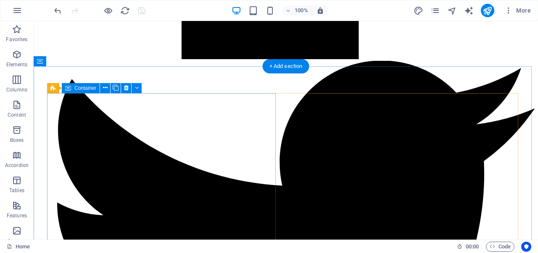
scroll to position [1246, 0]
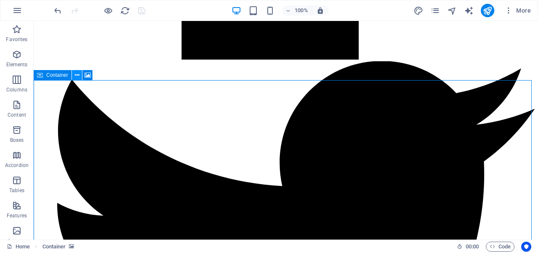
click at [77, 76] on icon at bounding box center [77, 75] width 5 height 9
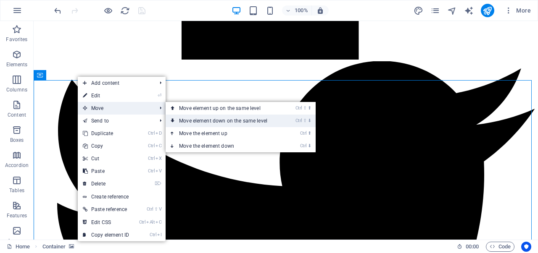
click at [194, 117] on link "Ctrl ⇧ ⬇ Move element down on the same level" at bounding box center [224, 121] width 118 height 13
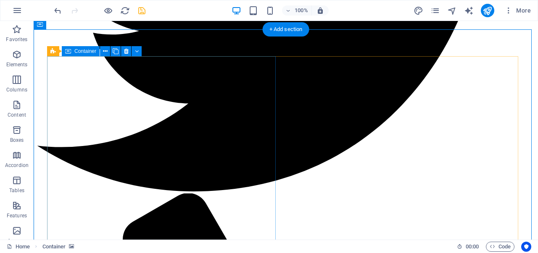
scroll to position [1664, 0]
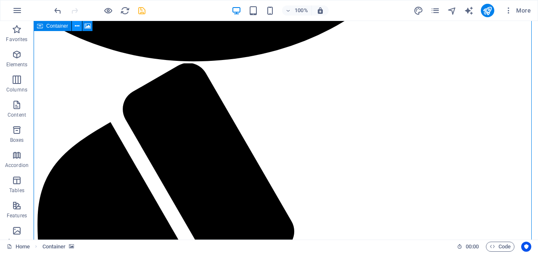
click at [73, 27] on button at bounding box center [77, 26] width 10 height 10
click at [79, 27] on button at bounding box center [77, 26] width 10 height 10
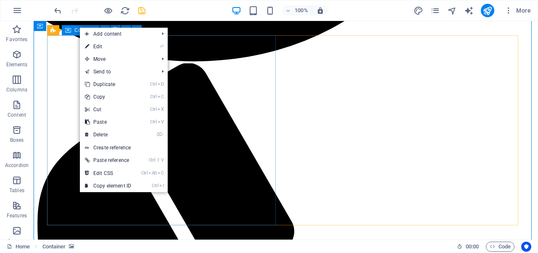
click at [60, 32] on div "2 columns Container" at bounding box center [97, 30] width 100 height 10
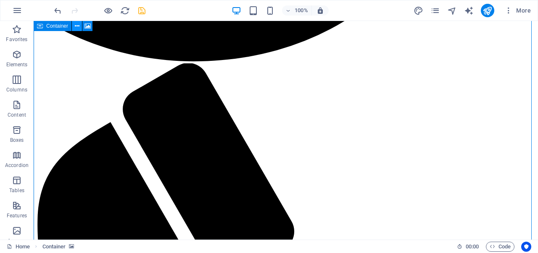
click at [74, 26] on button at bounding box center [77, 26] width 10 height 10
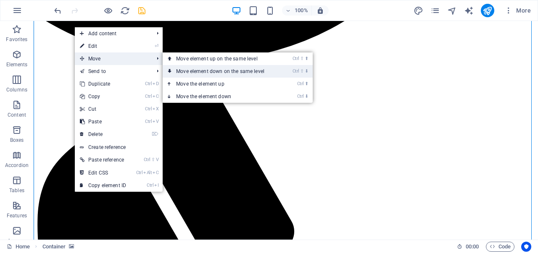
click at [191, 68] on link "Ctrl ⇧ ⬇ Move element down on the same level" at bounding box center [222, 71] width 118 height 13
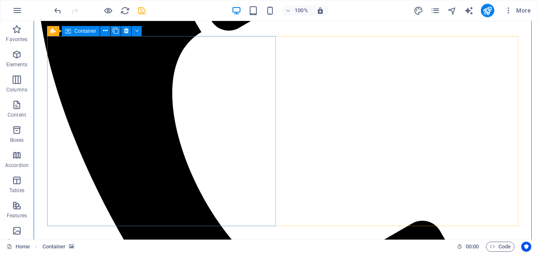
scroll to position [1980, 0]
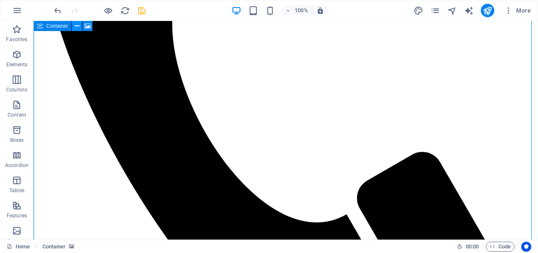
click at [77, 26] on icon at bounding box center [77, 26] width 5 height 9
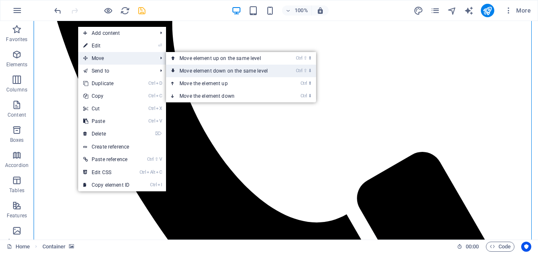
click at [186, 73] on link "Ctrl ⇧ ⬇ Move element down on the same level" at bounding box center [225, 71] width 118 height 13
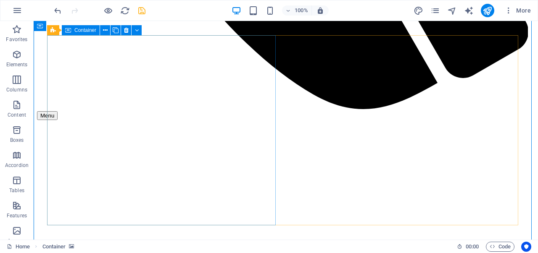
scroll to position [2369, 0]
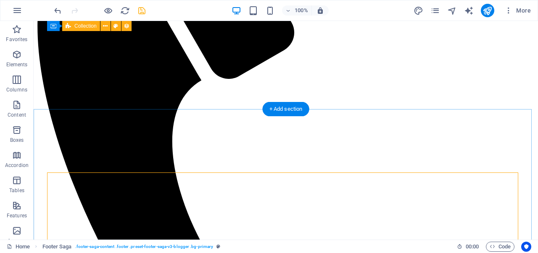
scroll to position [1862, 0]
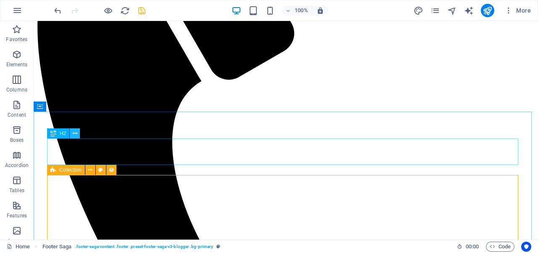
click at [72, 134] on button at bounding box center [75, 134] width 10 height 10
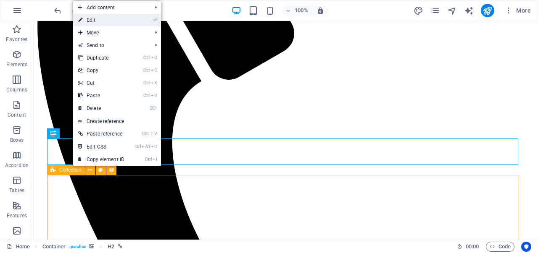
click at [109, 22] on link "⏎ Edit" at bounding box center [101, 20] width 56 height 13
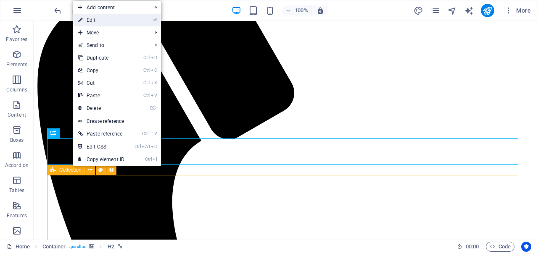
select select "3"
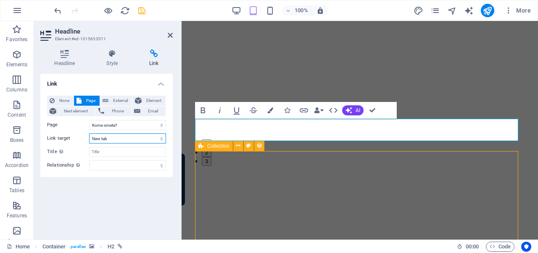
click at [116, 136] on select "New tab Same tab Overlay" at bounding box center [127, 139] width 77 height 10
drag, startPoint x: 116, startPoint y: 136, endPoint x: 127, endPoint y: 139, distance: 12.0
click at [116, 136] on select "New tab Same tab Overlay" at bounding box center [127, 139] width 77 height 10
click at [119, 146] on div "None Page External Element Next element Phone Email Page Home Navodno Aktuelno …" at bounding box center [106, 133] width 119 height 75
click at [113, 142] on div "None Page External Element Next element Phone Email Page Home Navodno Aktuelno …" at bounding box center [106, 133] width 119 height 75
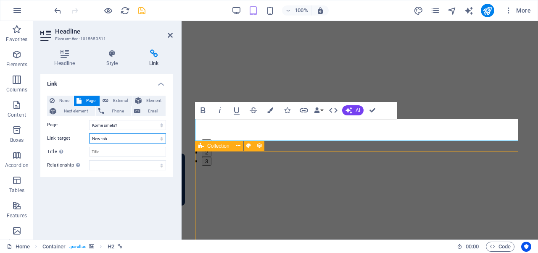
click at [113, 142] on select "New tab Same tab Overlay" at bounding box center [127, 139] width 77 height 10
click at [127, 139] on select "New tab Same tab Overlay" at bounding box center [127, 139] width 77 height 10
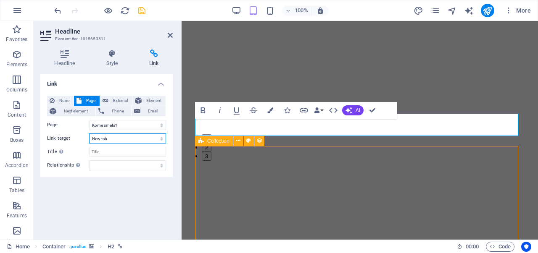
select select
click at [89, 134] on select "New tab Same tab Overlay" at bounding box center [127, 139] width 77 height 10
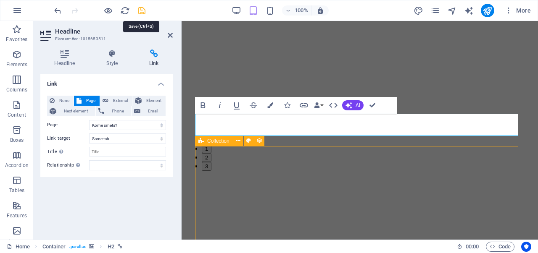
click at [142, 10] on icon "save" at bounding box center [142, 11] width 10 height 10
checkbox input "false"
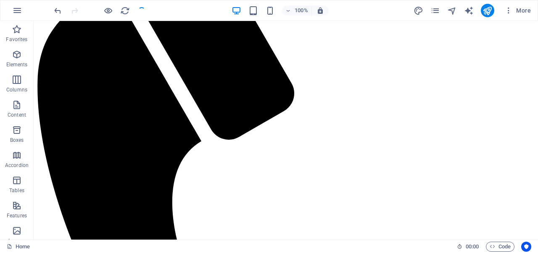
scroll to position [1285, 0]
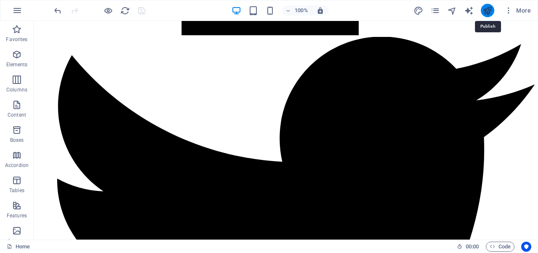
click at [487, 12] on icon "publish" at bounding box center [487, 11] width 10 height 10
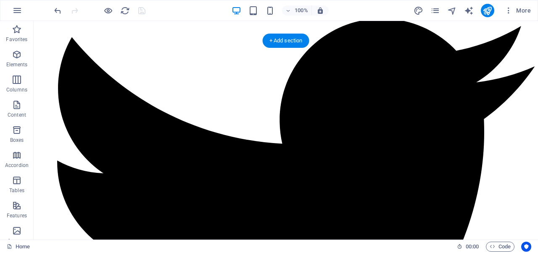
scroll to position [1303, 0]
